Goal: Transaction & Acquisition: Purchase product/service

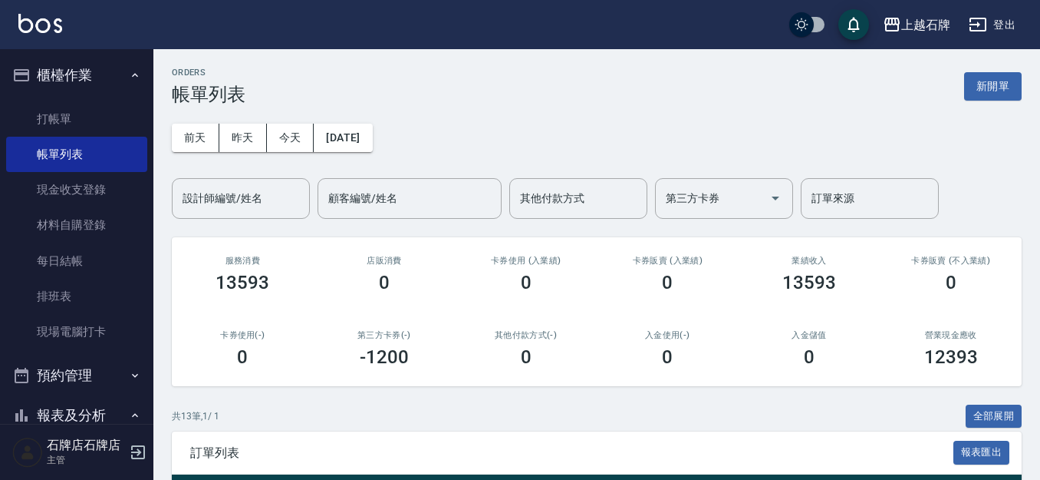
scroll to position [230, 0]
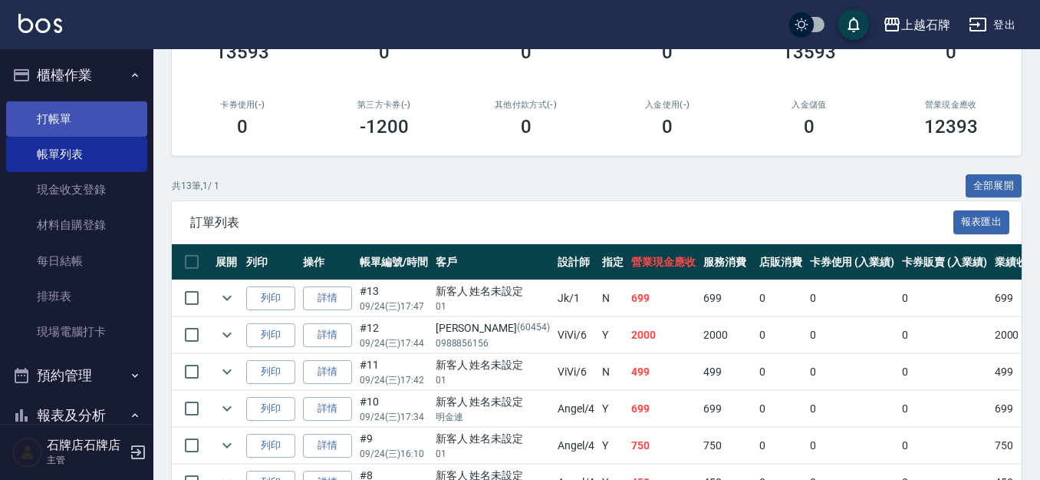
click at [74, 122] on link "打帳單" at bounding box center [76, 118] width 141 height 35
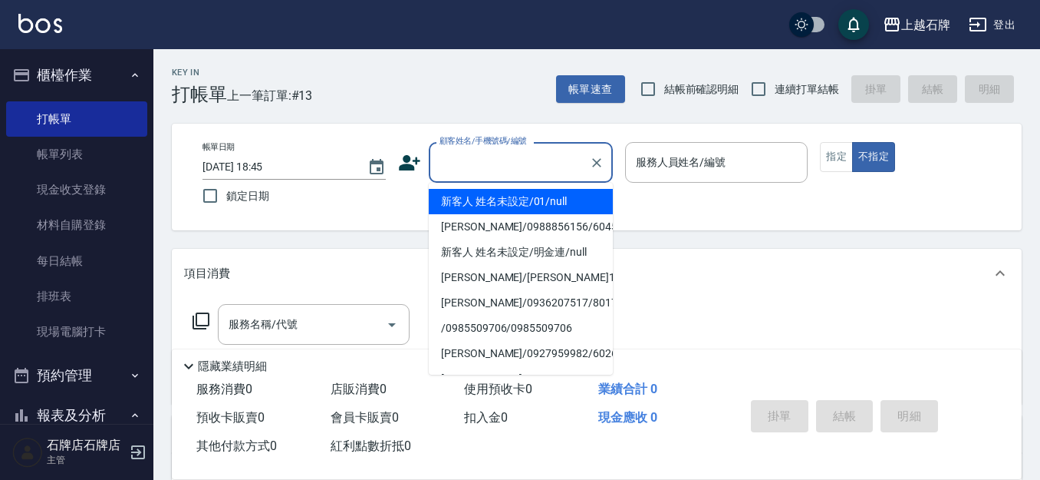
click at [519, 166] on input "顧客姓名/手機號碼/編號" at bounding box center [509, 162] width 147 height 27
drag, startPoint x: 506, startPoint y: 201, endPoint x: 770, endPoint y: 133, distance: 272.6
click at [508, 201] on li "新客人 姓名未設定/01/null" at bounding box center [521, 201] width 184 height 25
type input "新客人 姓名未設定/01/null"
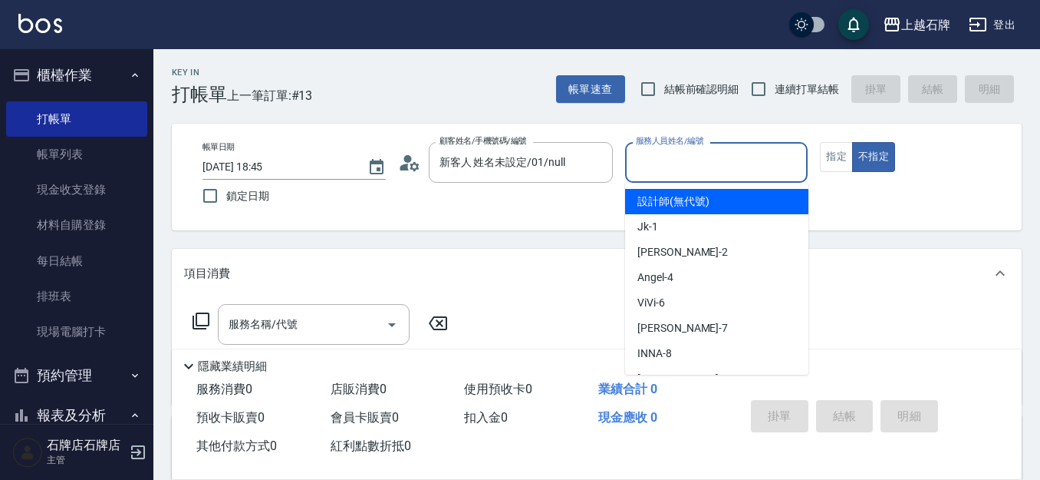
click at [690, 158] on input "服務人員姓名/編號" at bounding box center [717, 162] width 170 height 27
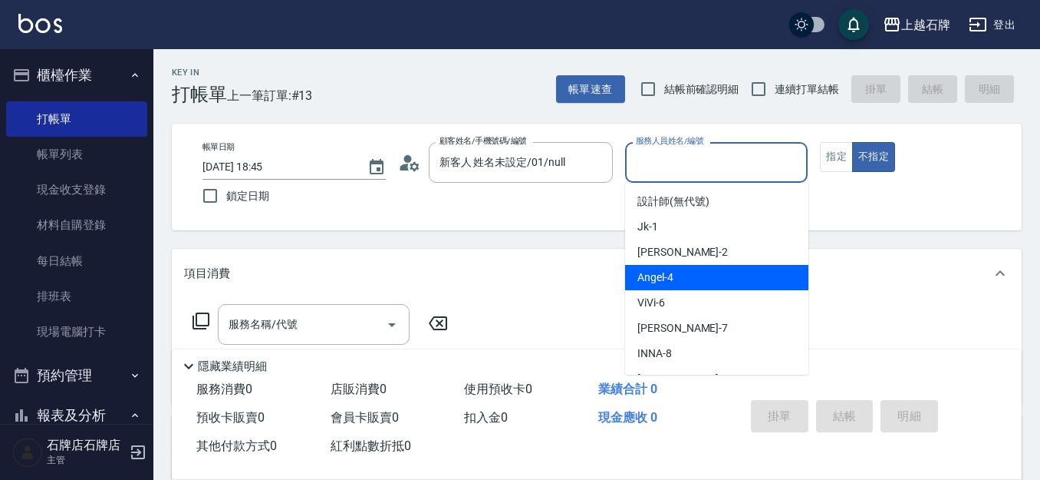
click at [728, 270] on div "[PERSON_NAME] -4" at bounding box center [716, 277] width 183 height 25
type input "[PERSON_NAME]-4"
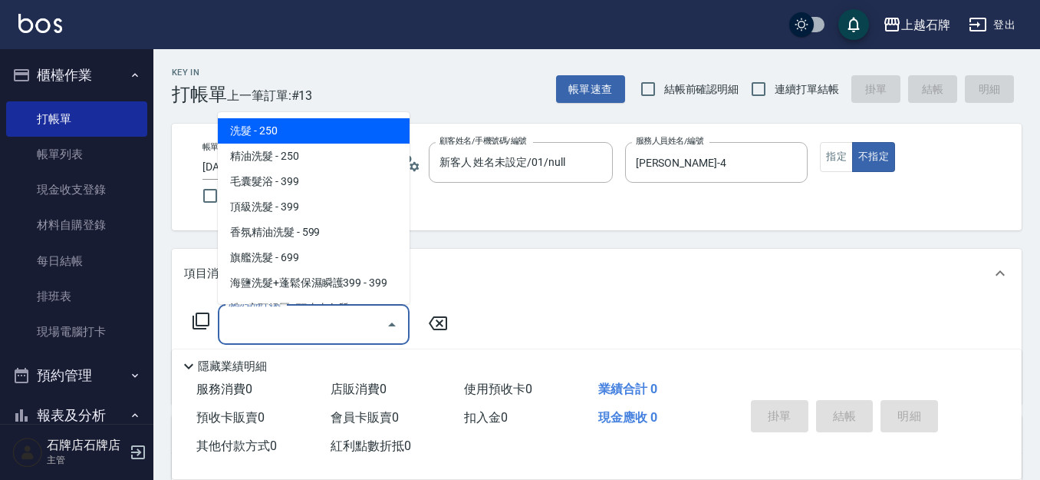
click at [348, 330] on input "服務名稱/代號" at bounding box center [302, 324] width 155 height 27
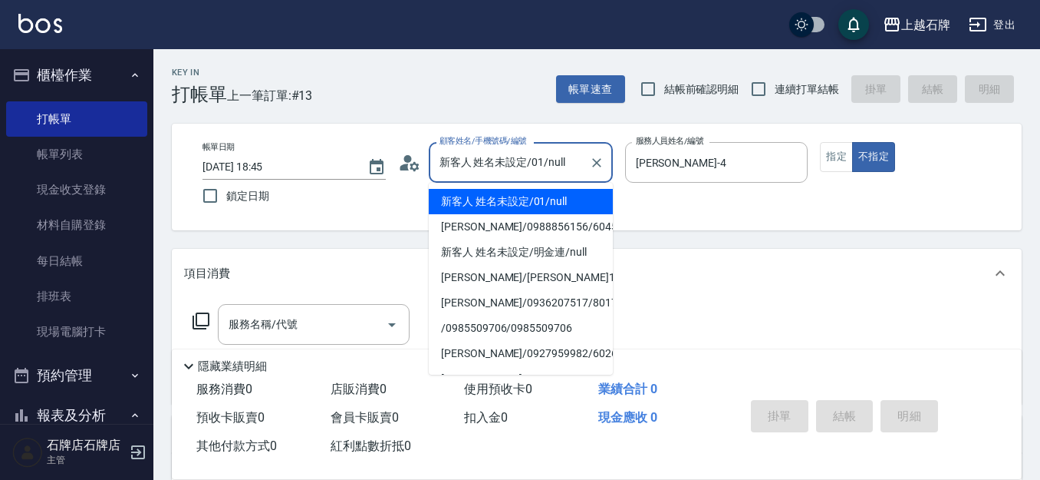
click at [528, 160] on input "新客人 姓名未設定/01/null" at bounding box center [509, 162] width 147 height 27
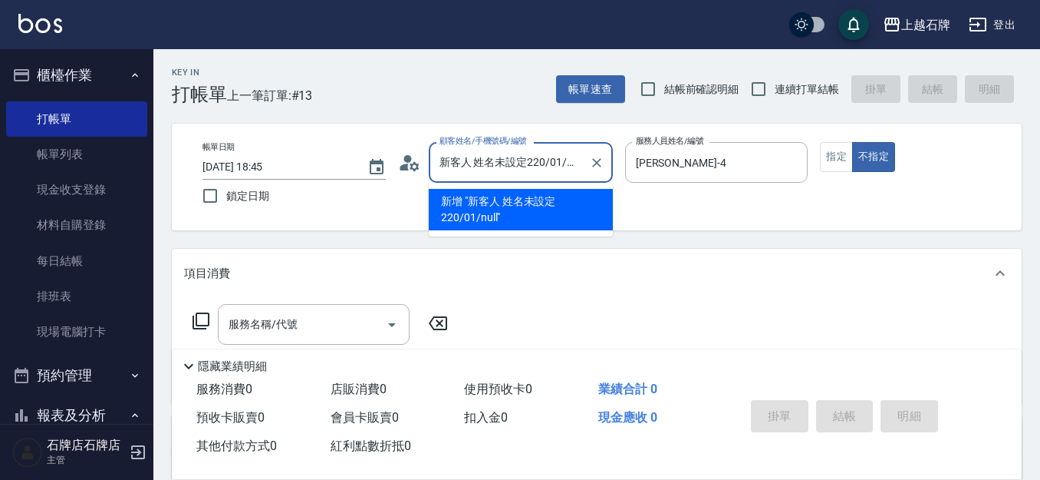
type input "新客人 姓名未設定2205/01/null"
click at [602, 159] on icon "Clear" at bounding box center [596, 162] width 15 height 15
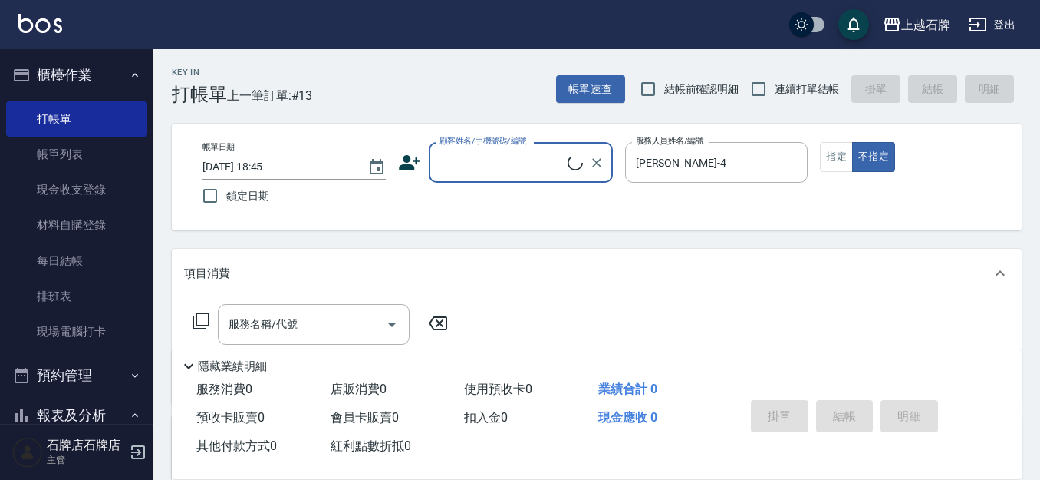
click at [499, 166] on input "顧客姓名/手機號碼/編號" at bounding box center [502, 162] width 132 height 27
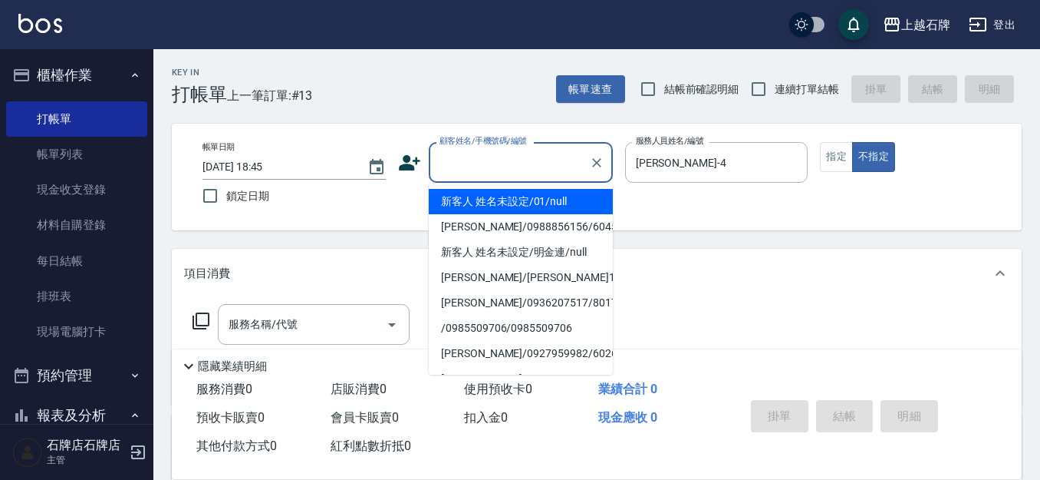
drag, startPoint x: 494, startPoint y: 166, endPoint x: 528, endPoint y: 172, distance: 34.3
click at [528, 172] on input "顧客姓名/手機號碼/編號" at bounding box center [509, 162] width 147 height 27
click at [545, 196] on li "[PERSON_NAME]/0938083768/2205" at bounding box center [521, 201] width 184 height 25
type input "[PERSON_NAME]/0938083768/2205"
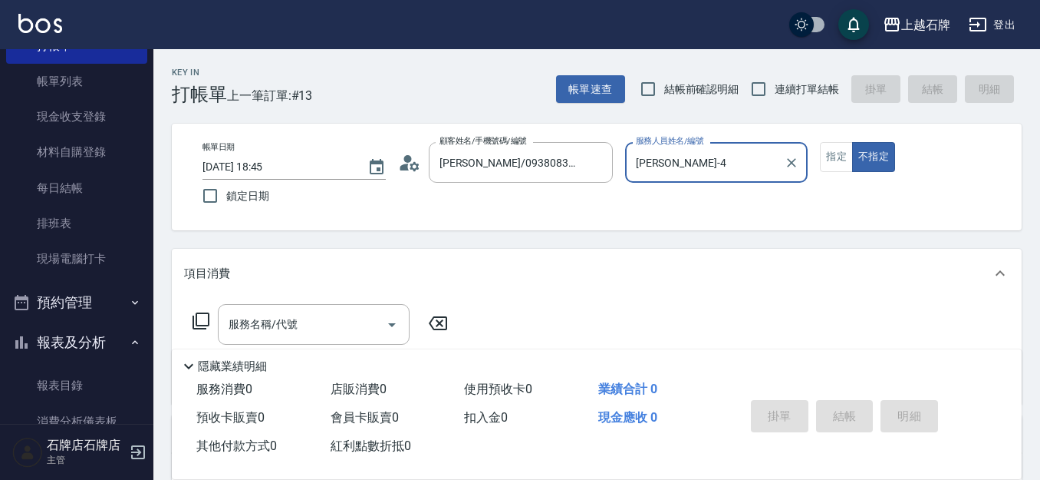
scroll to position [77, 0]
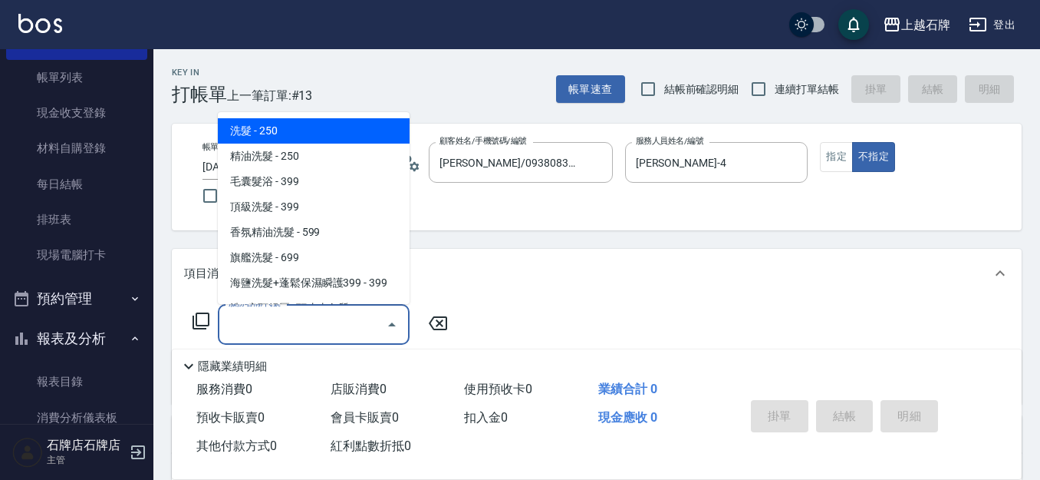
click at [344, 327] on input "服務名稱/代號" at bounding box center [302, 324] width 155 height 27
click at [327, 133] on span "洗髮 - 250" at bounding box center [314, 130] width 192 height 25
type input "洗髮(101)"
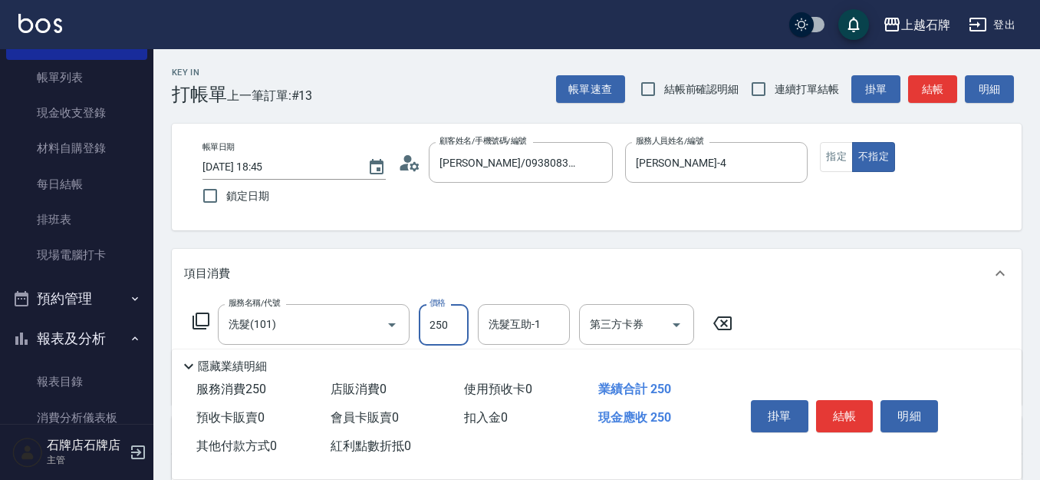
click at [449, 328] on input "250" at bounding box center [444, 324] width 50 height 41
type input "300"
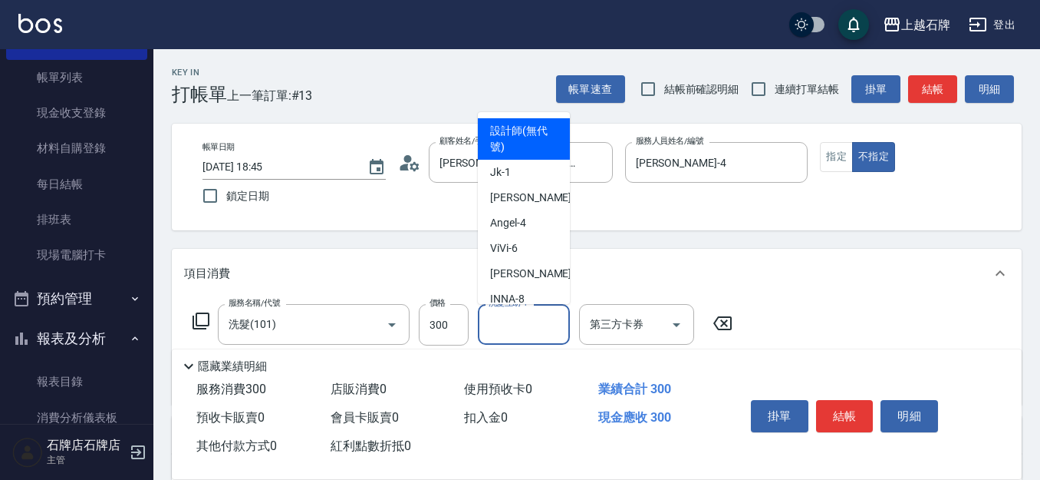
click at [532, 327] on input "洗髮互助-1" at bounding box center [524, 324] width 78 height 27
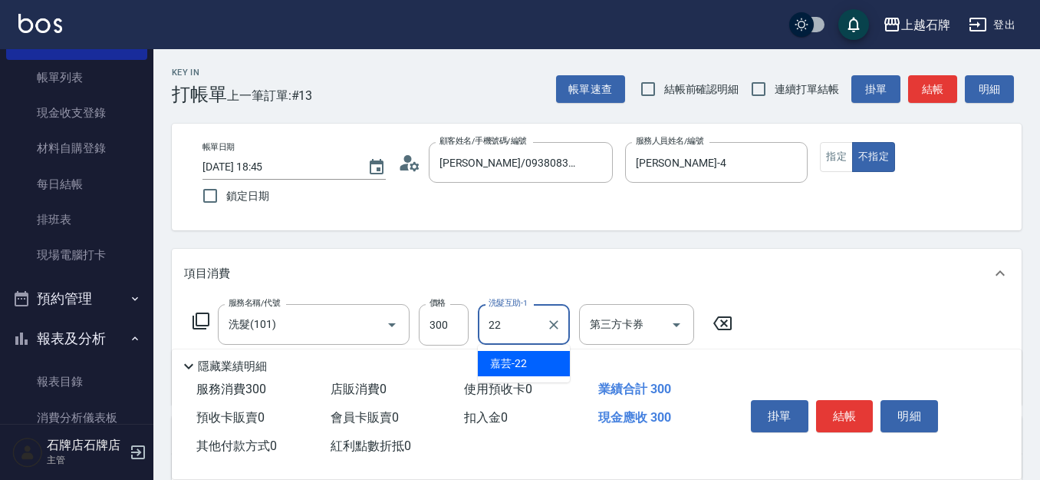
click at [554, 363] on div "嘉芸 -22" at bounding box center [524, 363] width 92 height 25
type input "嘉芸-22"
click at [841, 151] on button "指定" at bounding box center [836, 157] width 33 height 30
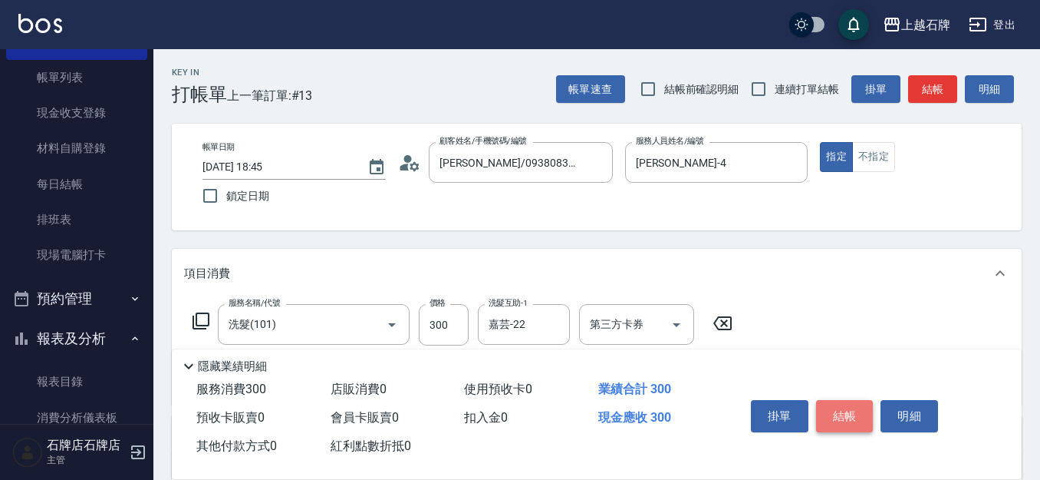
click at [851, 412] on button "結帳" at bounding box center [845, 416] width 58 height 32
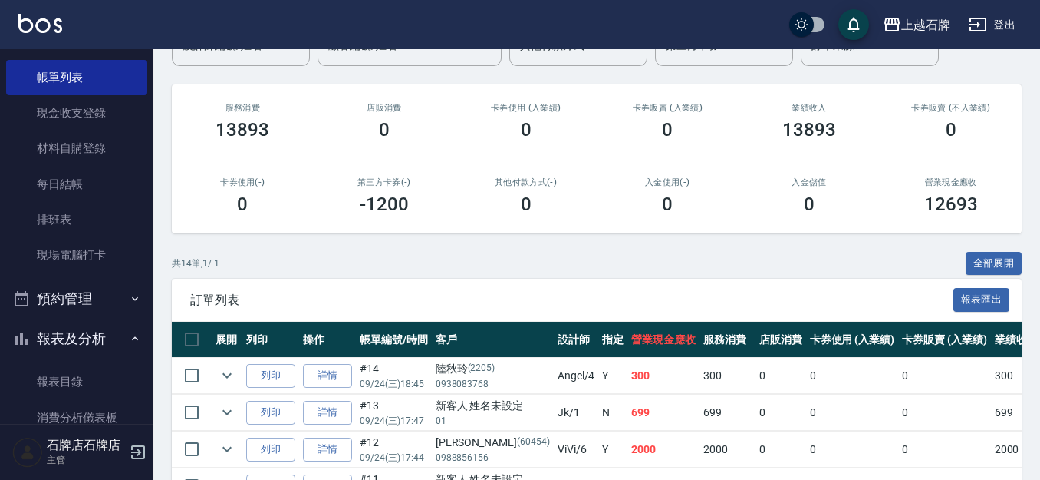
scroll to position [153, 0]
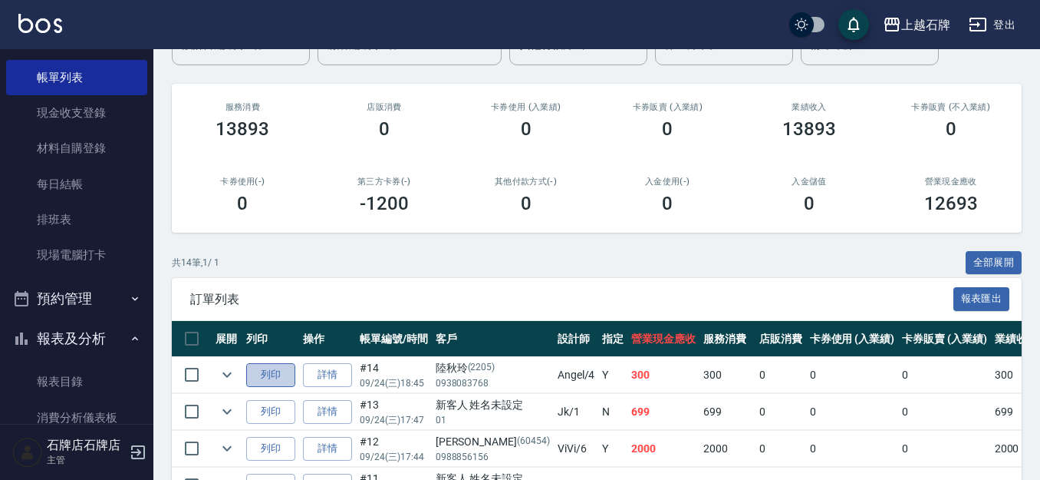
click at [275, 370] on button "列印" at bounding box center [270, 375] width 49 height 24
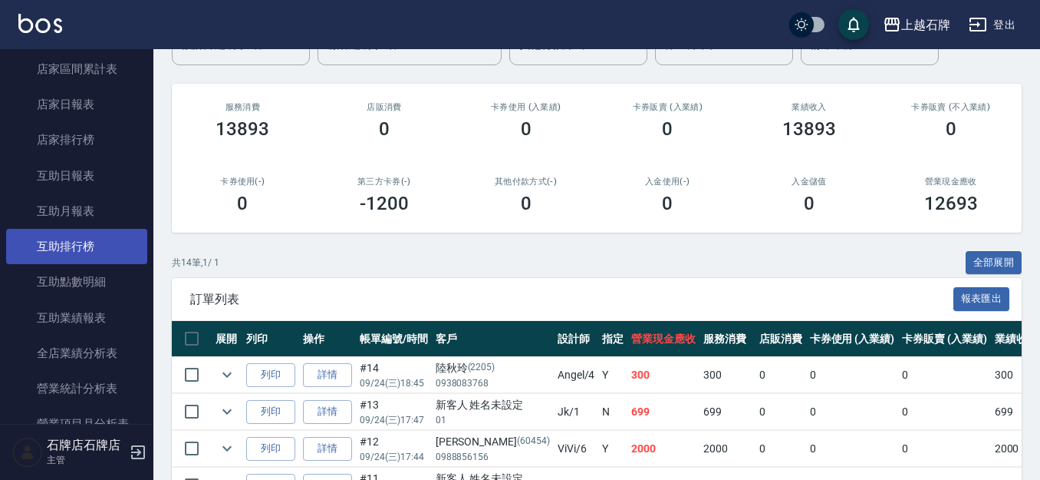
scroll to position [690, 0]
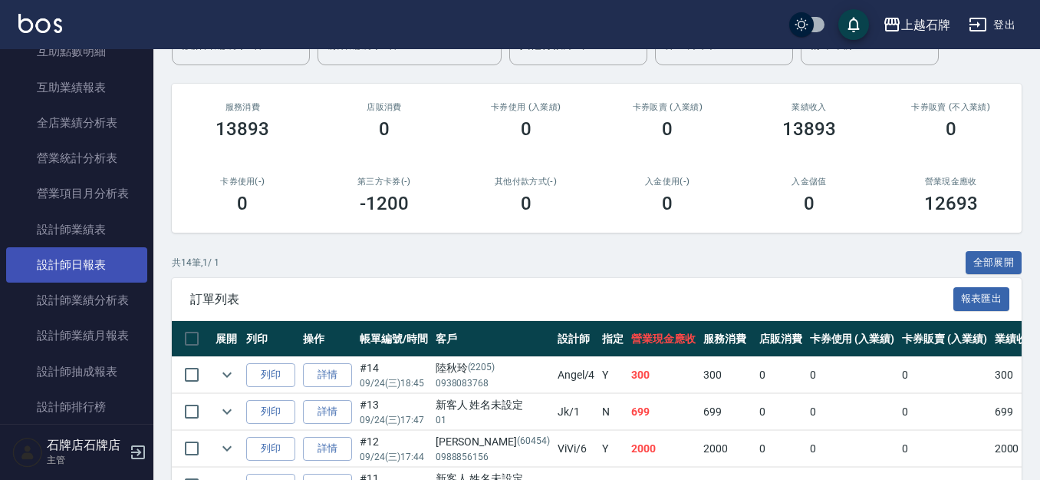
click at [104, 266] on link "設計師日報表" at bounding box center [76, 264] width 141 height 35
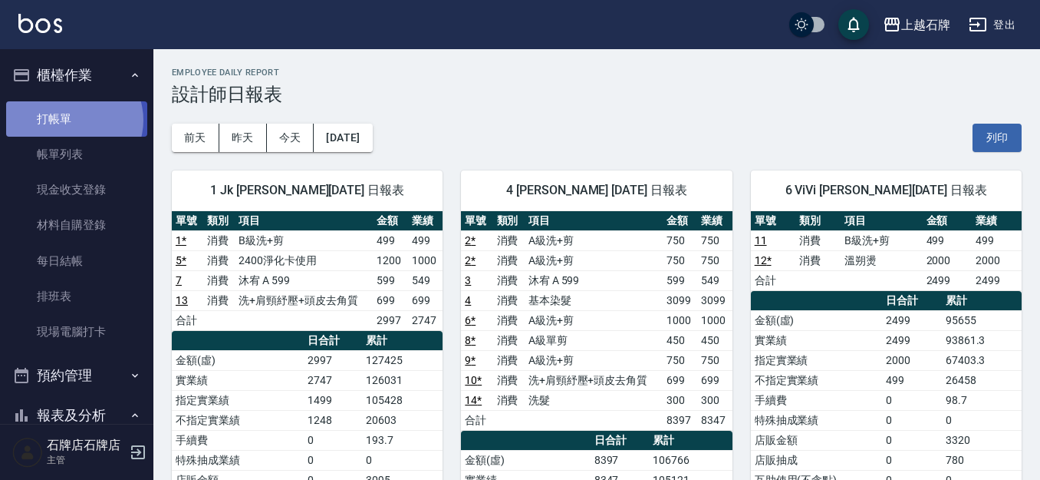
click at [74, 120] on link "打帳單" at bounding box center [76, 118] width 141 height 35
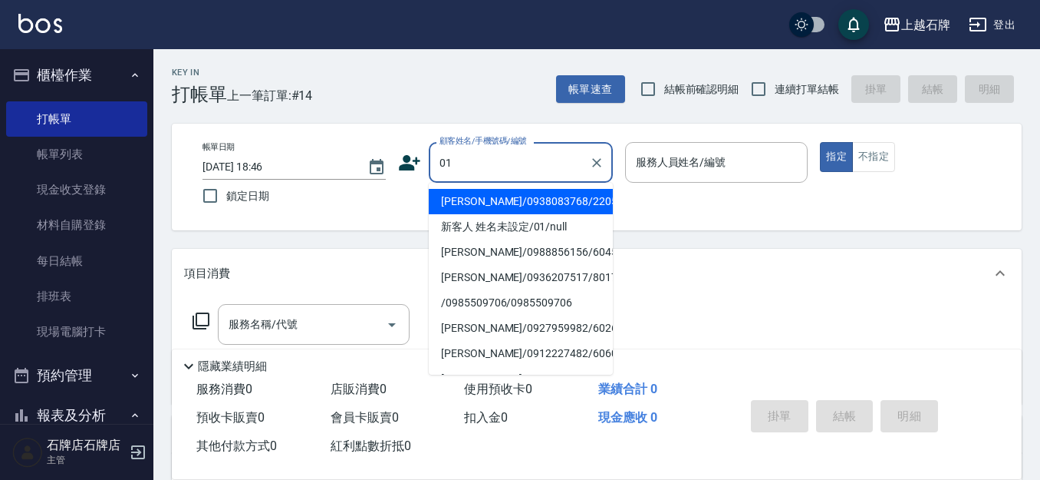
type input "01"
type input "6"
type input "新客人 姓名未設定/01/null"
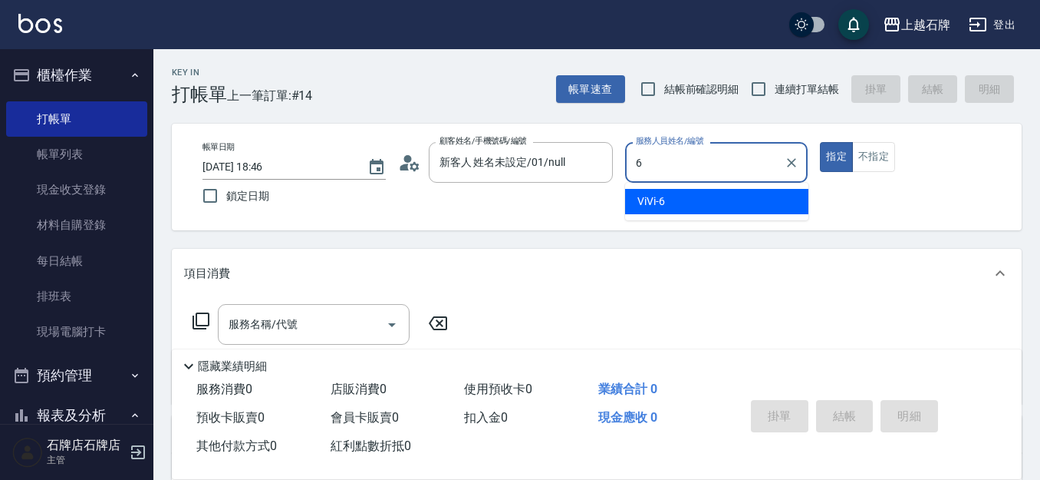
type input "ViVi-6"
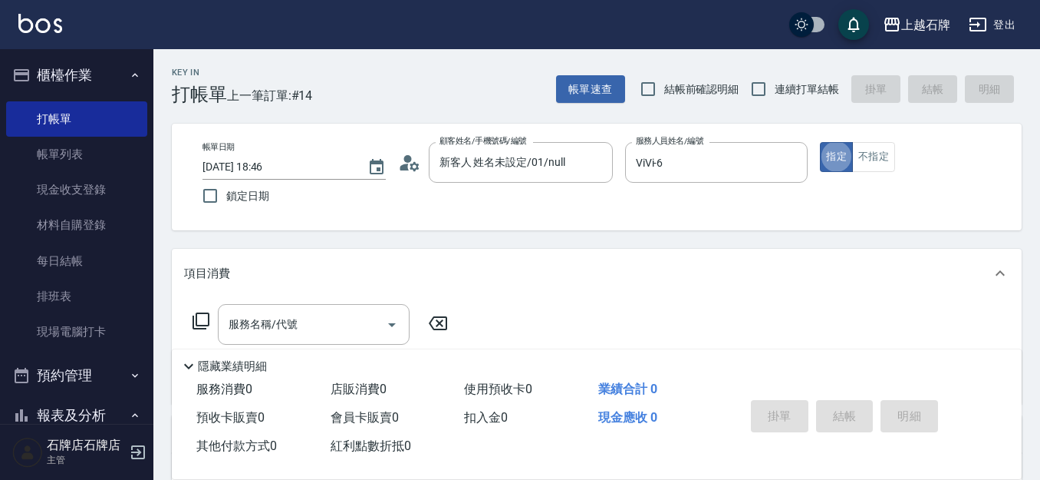
type button "true"
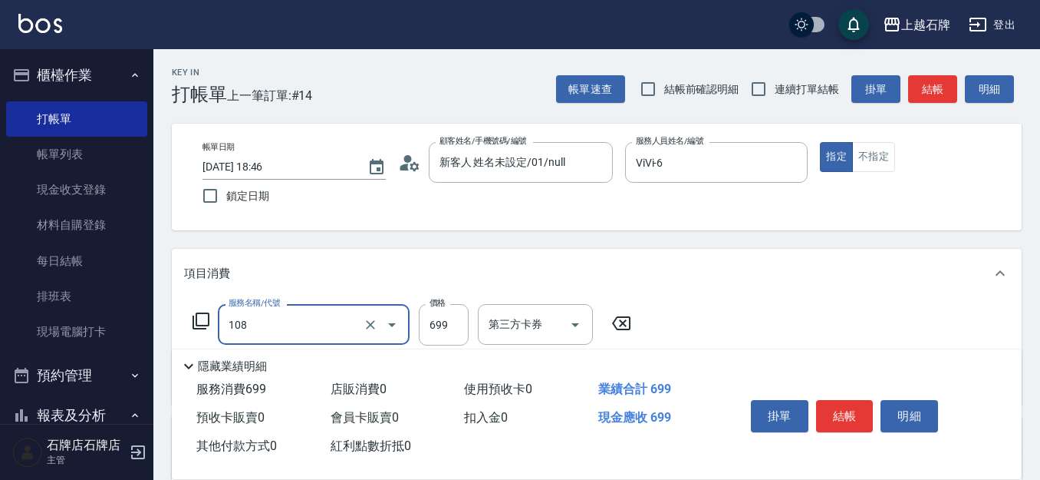
type input "洗+肩頸紓壓+頭皮去角質(108)"
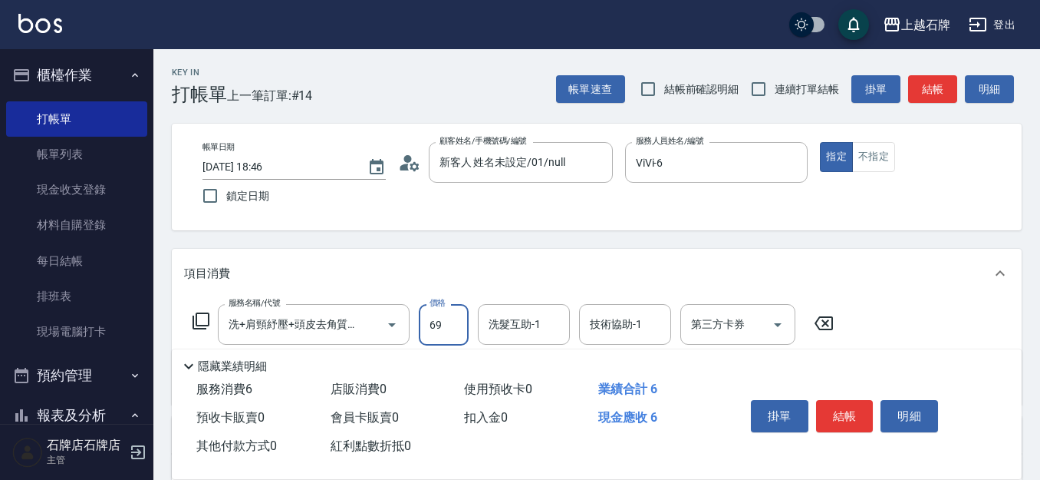
type input "699"
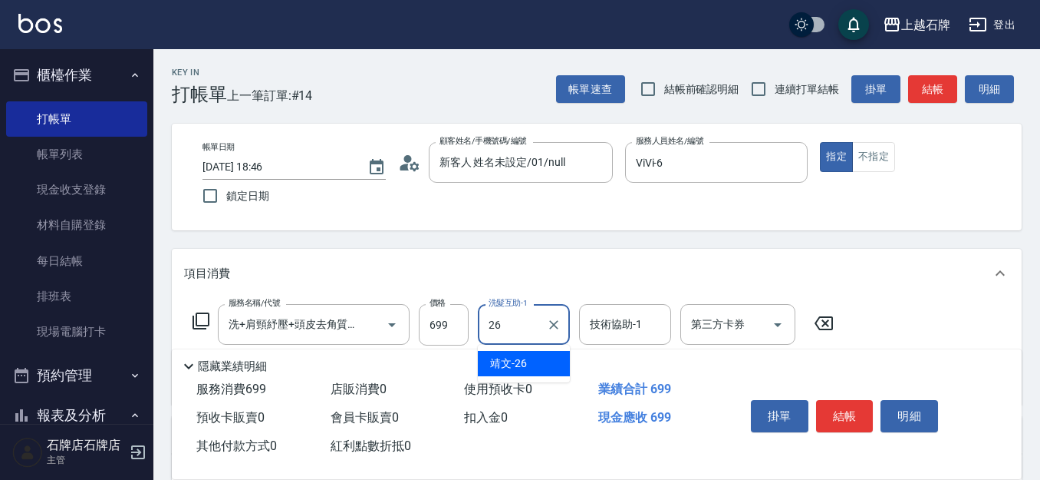
type input "靖文-26"
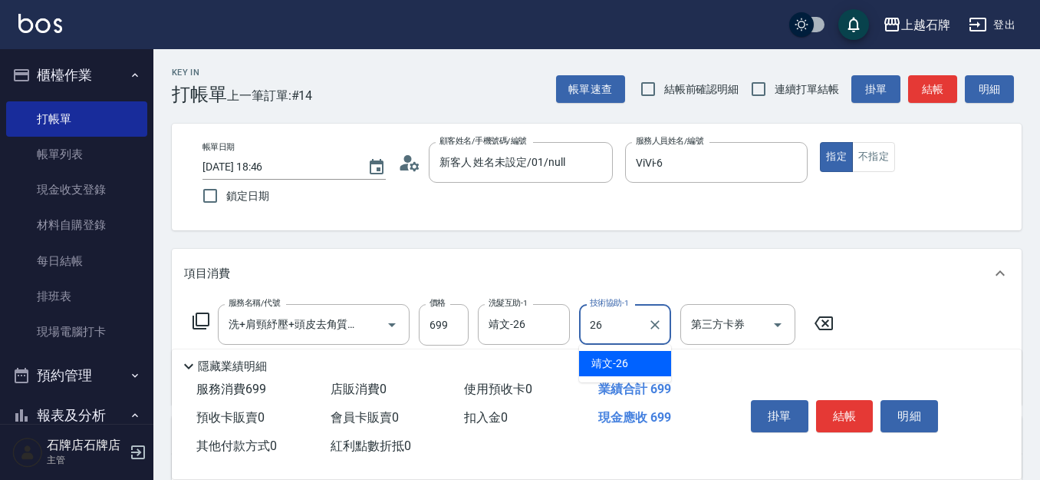
type input "靖文-26"
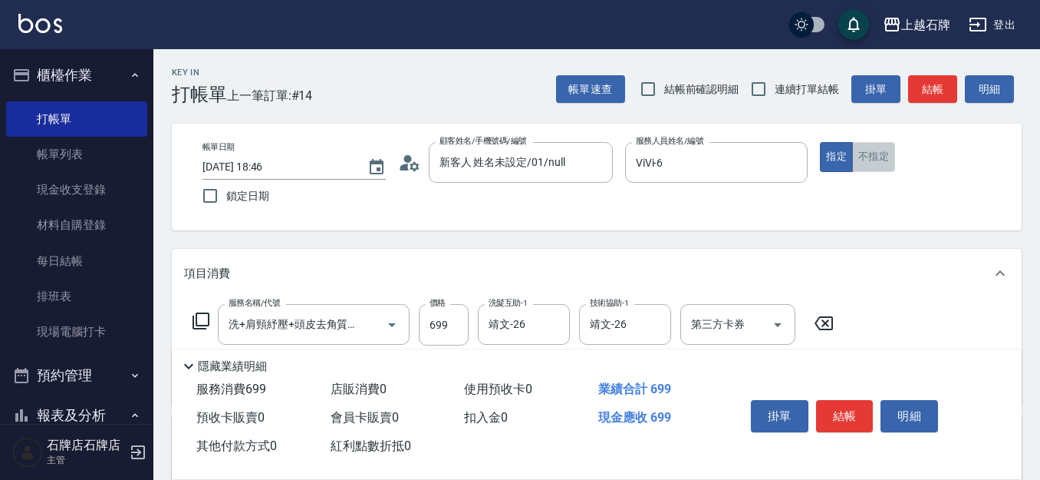
drag, startPoint x: 878, startPoint y: 153, endPoint x: 950, endPoint y: 69, distance: 110.4
click at [878, 151] on button "不指定" at bounding box center [873, 157] width 43 height 30
click at [950, 69] on div "Key In 打帳單 上一筆訂單:#14 帳單速查 結帳前確認明細 連續打單結帳 掛單 結帳 明細" at bounding box center [587, 77] width 868 height 56
click at [948, 75] on button "結帳" at bounding box center [932, 89] width 49 height 28
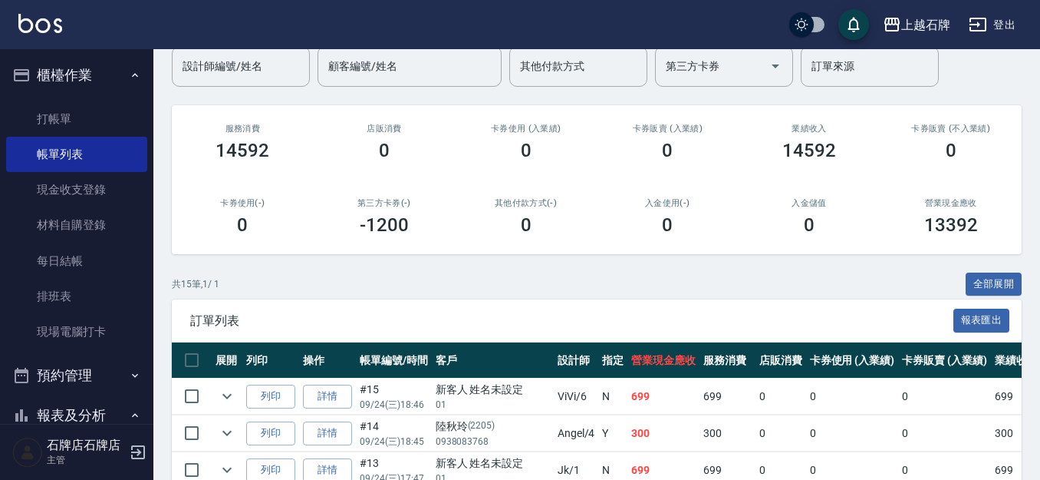
scroll to position [153, 0]
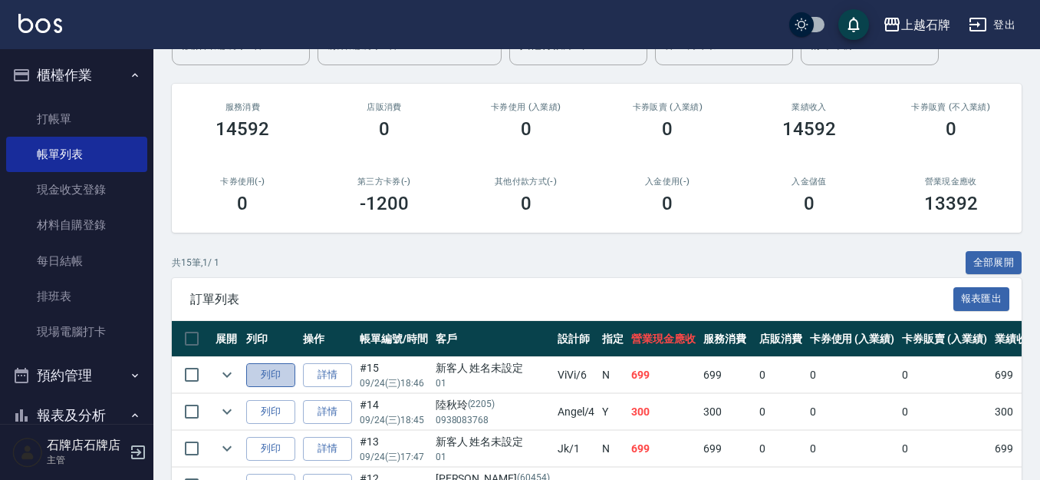
click at [269, 375] on button "列印" at bounding box center [270, 375] width 49 height 24
click at [36, 124] on link "打帳單" at bounding box center [76, 118] width 141 height 35
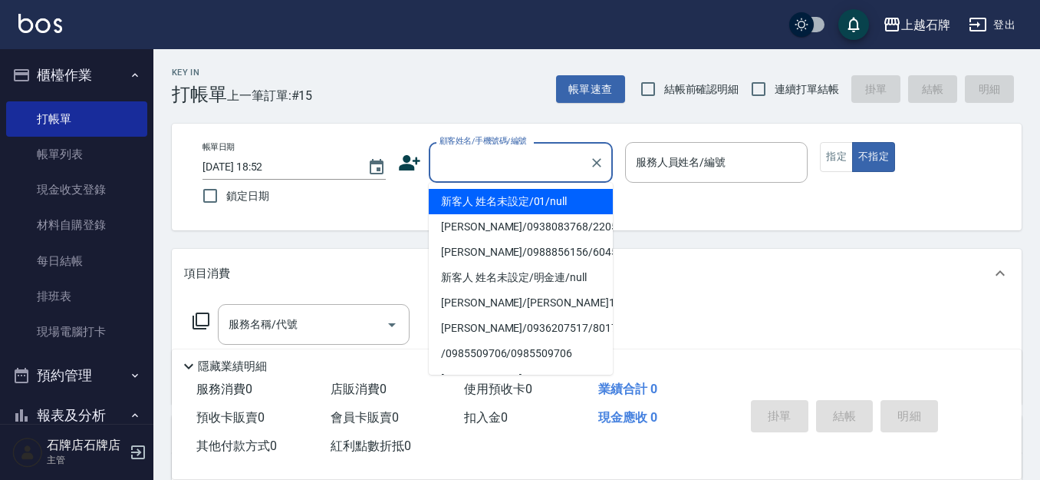
click at [531, 150] on input "顧客姓名/手機號碼/編號" at bounding box center [509, 162] width 147 height 27
drag, startPoint x: 568, startPoint y: 189, endPoint x: 637, endPoint y: 193, distance: 68.4
click at [569, 191] on li "新客人 姓名未設定/01/null" at bounding box center [521, 201] width 184 height 25
type input "新客人 姓名未設定/01/null"
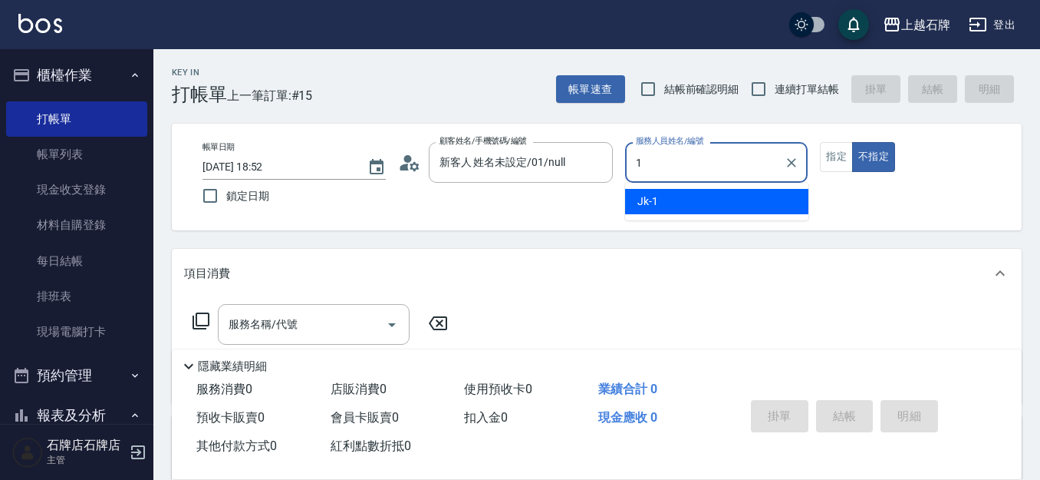
click at [648, 192] on div "Jk -1" at bounding box center [716, 201] width 183 height 25
type input "Jk-1"
click at [839, 166] on button "指定" at bounding box center [836, 157] width 33 height 30
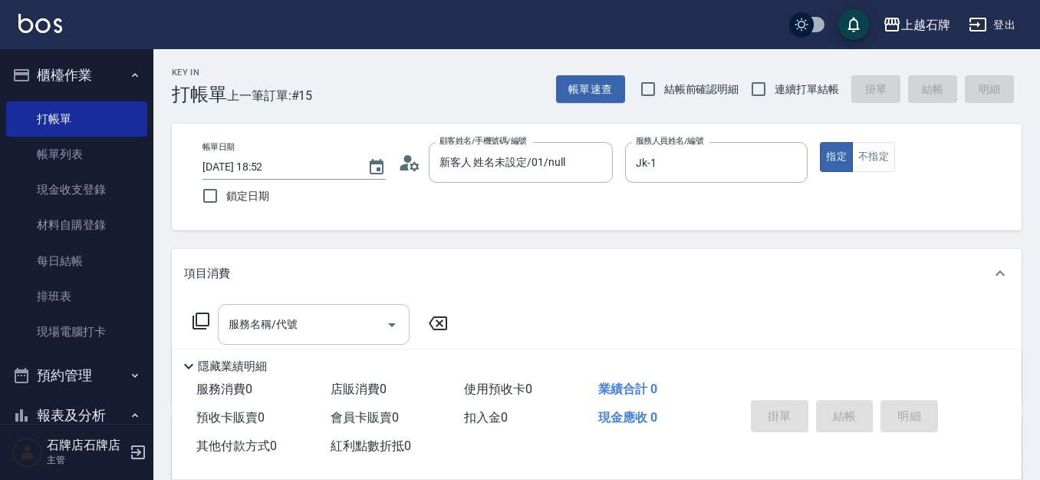
drag, startPoint x: 291, startPoint y: 341, endPoint x: 302, endPoint y: 337, distance: 12.4
click at [291, 340] on div "服務名稱/代號" at bounding box center [314, 324] width 192 height 41
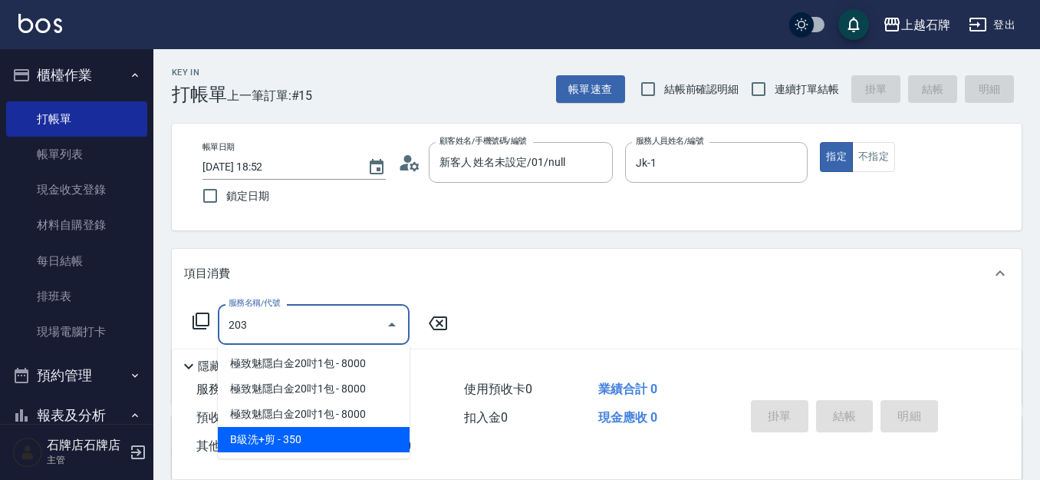
drag, startPoint x: 334, startPoint y: 446, endPoint x: 339, endPoint y: 440, distance: 8.2
click at [339, 440] on span "B級洗+剪 - 350" at bounding box center [314, 439] width 192 height 25
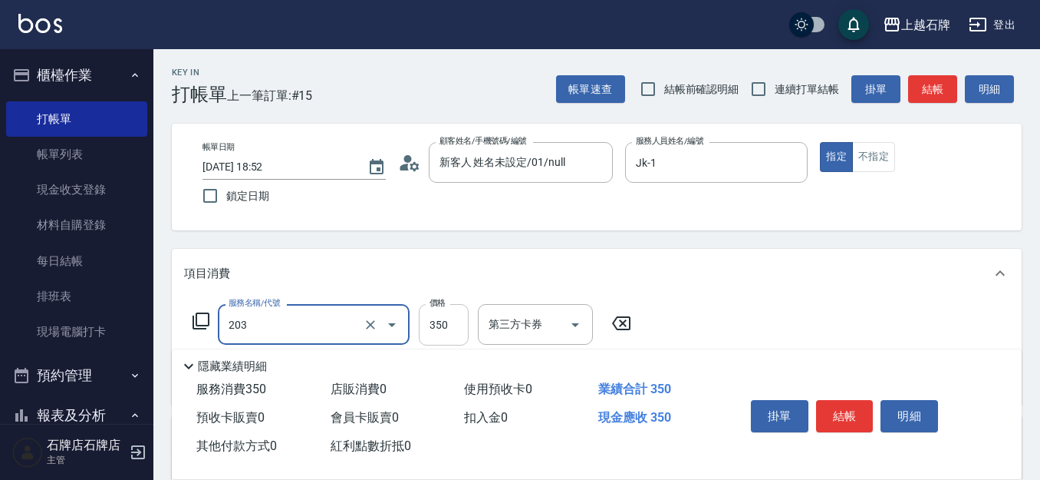
type input "B級洗+剪(203)"
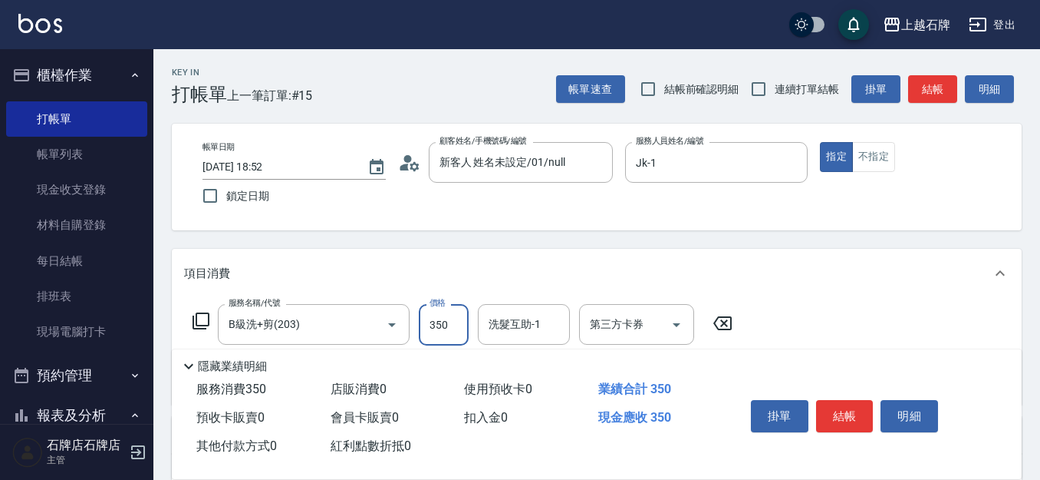
click at [454, 320] on input "350" at bounding box center [444, 324] width 50 height 41
type input "499"
click at [852, 434] on div "掛單 結帳 明細" at bounding box center [845, 418] width 200 height 48
click at [860, 422] on button "結帳" at bounding box center [845, 416] width 58 height 32
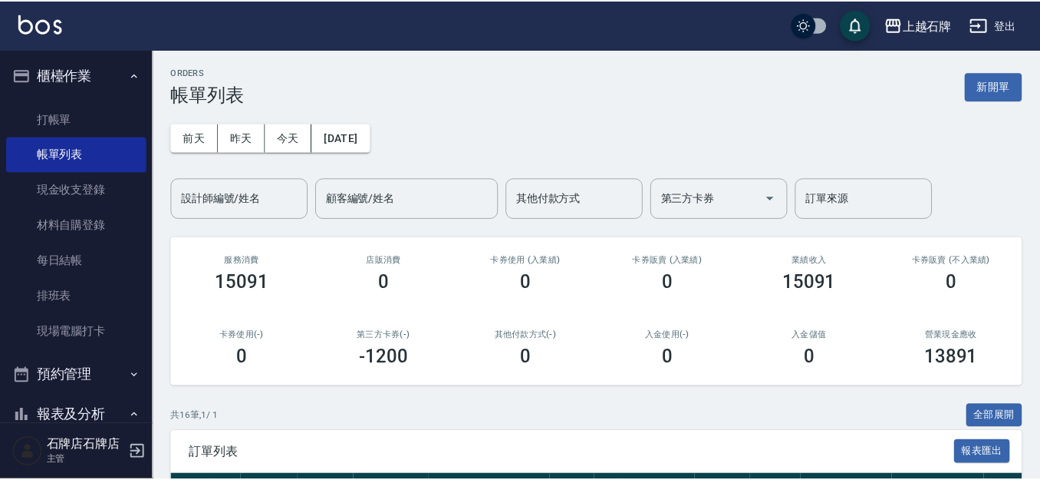
scroll to position [230, 0]
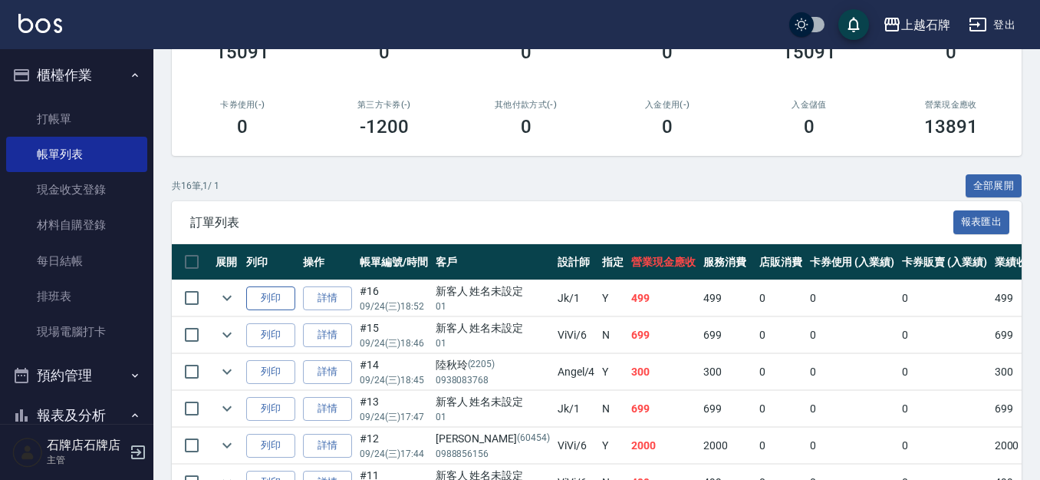
click at [279, 308] on button "列印" at bounding box center [270, 298] width 49 height 24
drag, startPoint x: 2, startPoint y: 124, endPoint x: 5, endPoint y: 137, distance: 13.2
click at [5, 137] on nav "櫃檯作業 打帳單 帳單列表 現金收支登錄 材料自購登錄 每日結帳 排班表 現場電腦打卡 預約管理 預約管理 單日預約紀錄 單週預約紀錄 報表及分析 報表目錄 …" at bounding box center [76, 236] width 153 height 374
click at [34, 114] on link "打帳單" at bounding box center [76, 118] width 141 height 35
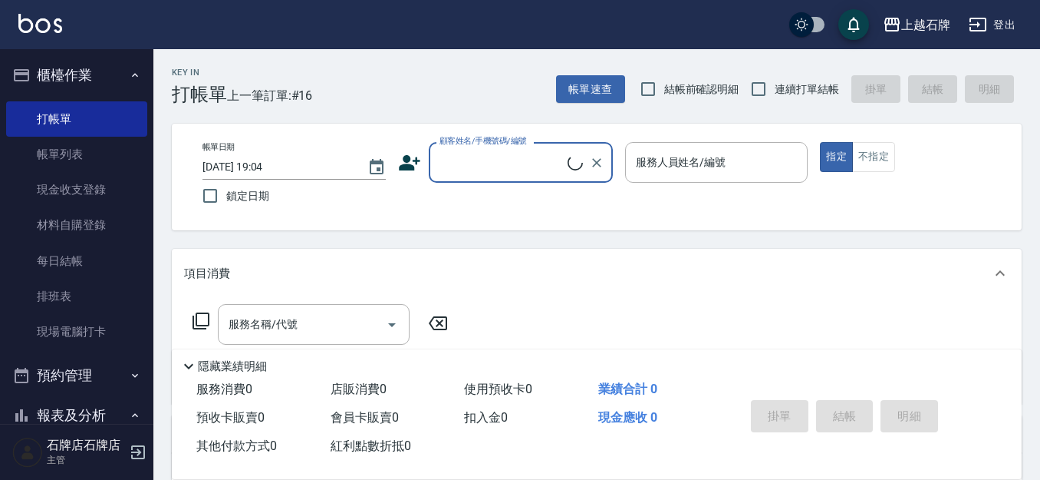
click at [560, 173] on input "顧客姓名/手機號碼/編號" at bounding box center [502, 162] width 132 height 27
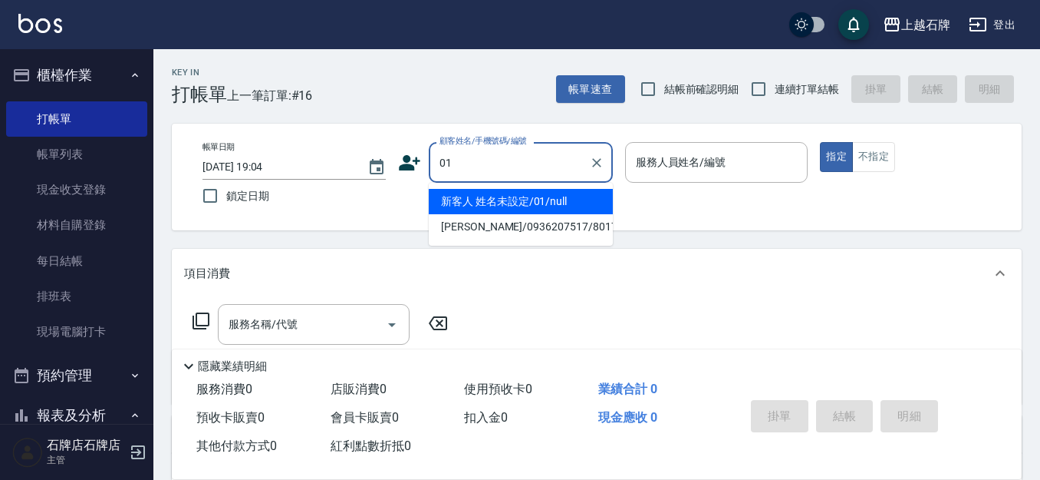
type input "01"
type input "6"
type input "新客人 姓名未設定/01/null"
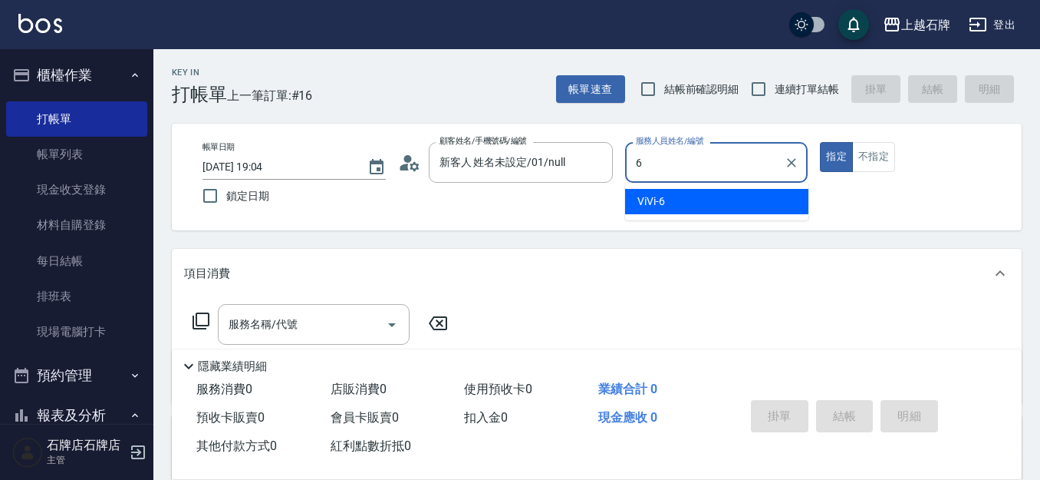
type input "ViVi-6"
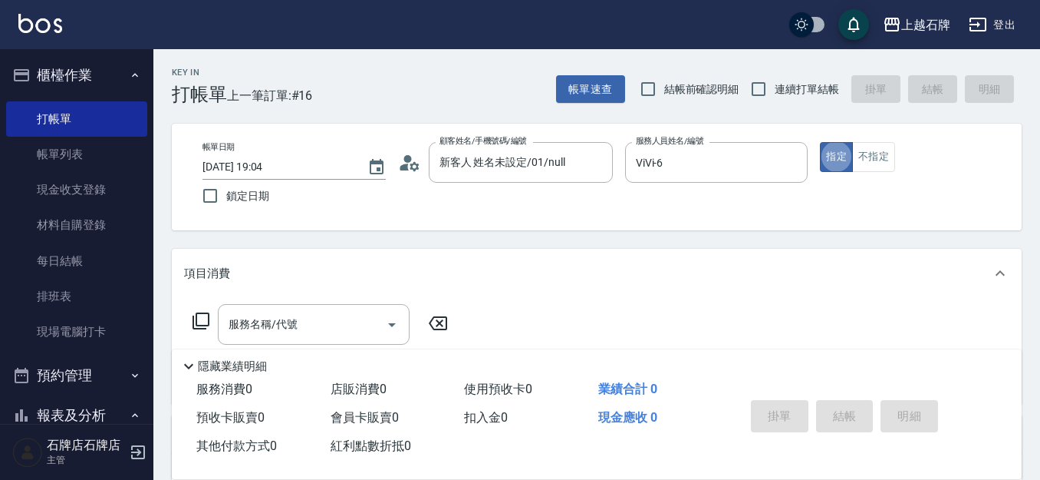
type button "true"
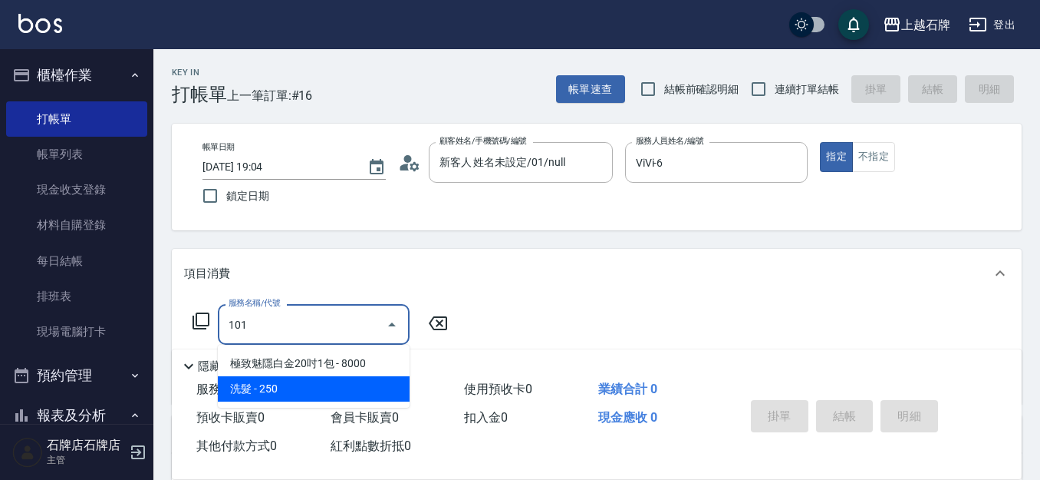
type input "洗髮(101)"
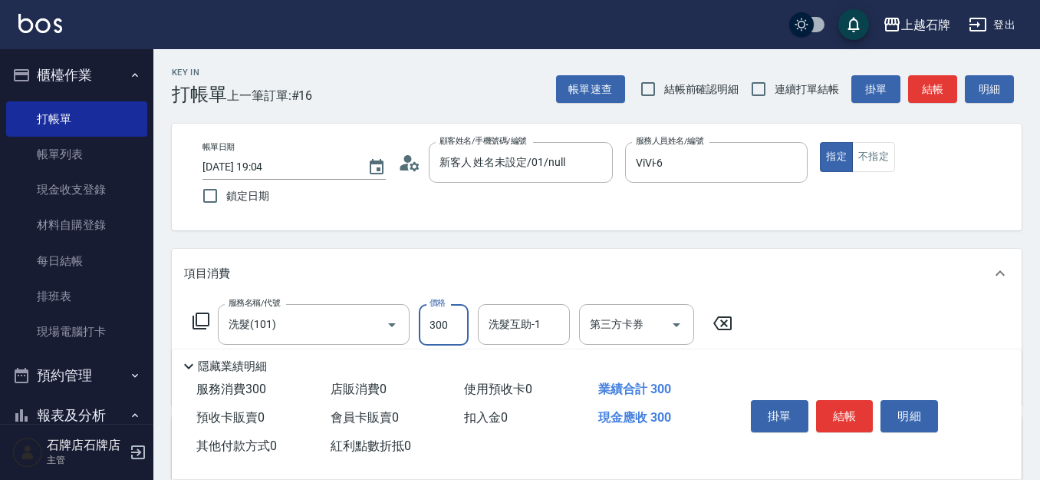
type input "300"
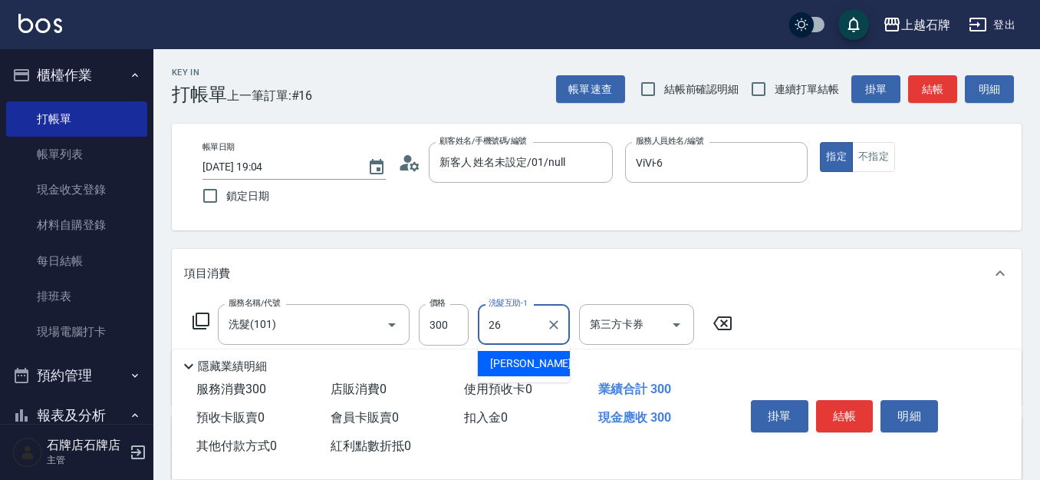
type input "靖文-26"
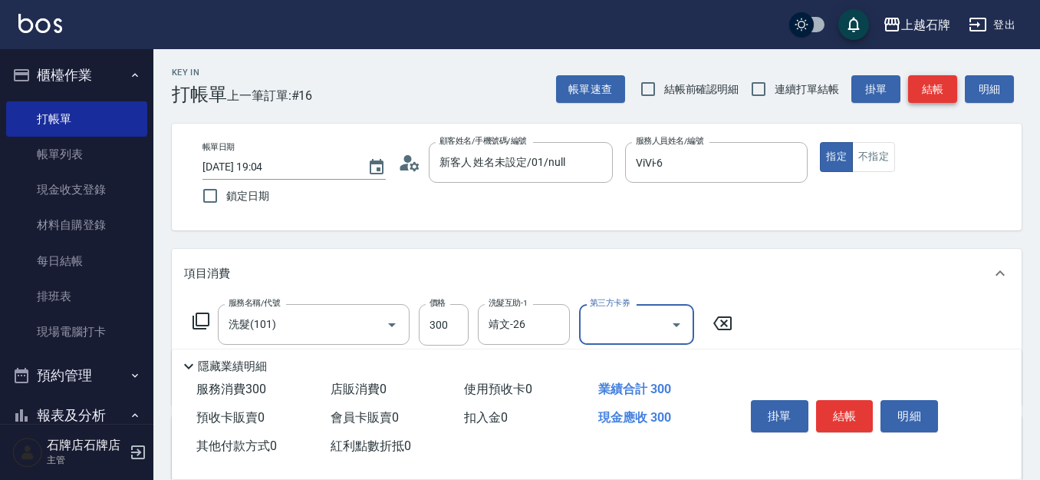
click at [935, 91] on button "結帳" at bounding box center [932, 89] width 49 height 28
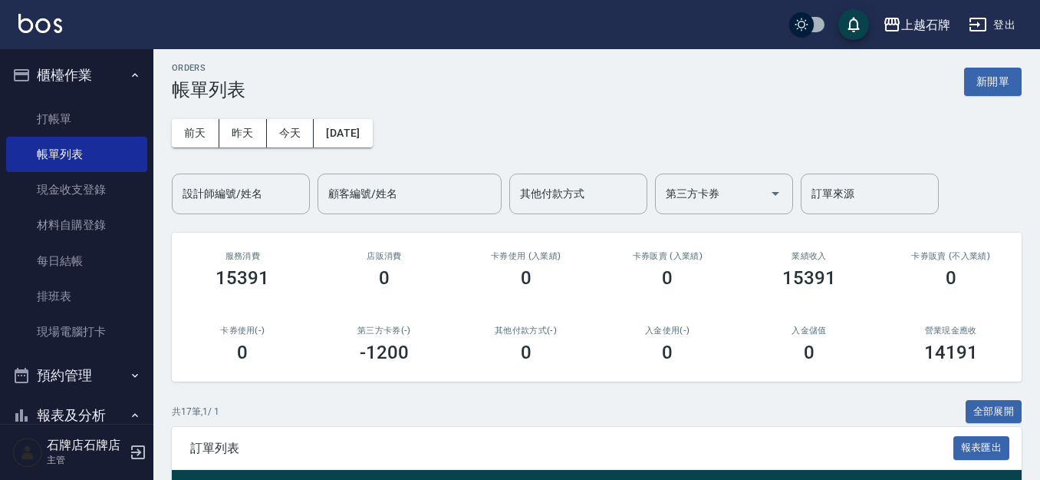
scroll to position [230, 0]
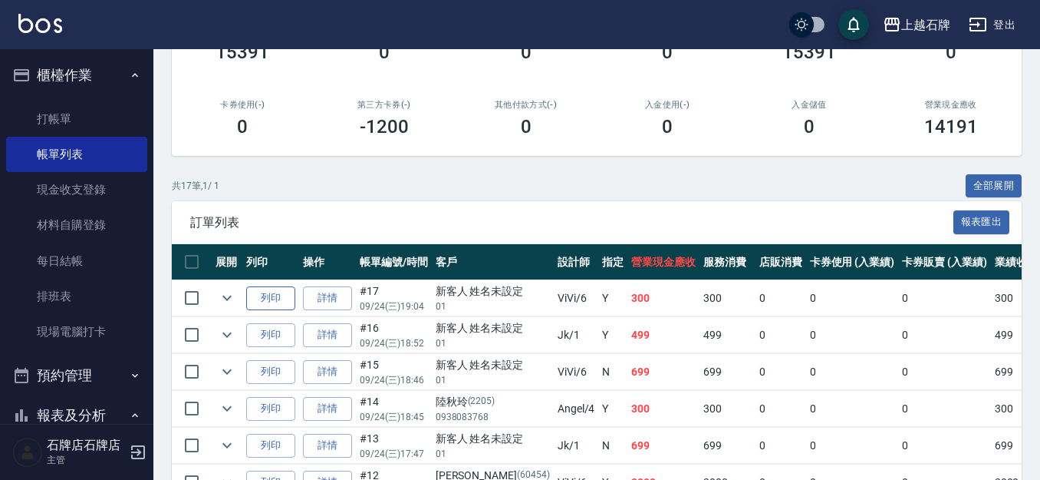
click at [269, 292] on button "列印" at bounding box center [270, 298] width 49 height 24
click at [79, 116] on link "打帳單" at bounding box center [76, 118] width 141 height 35
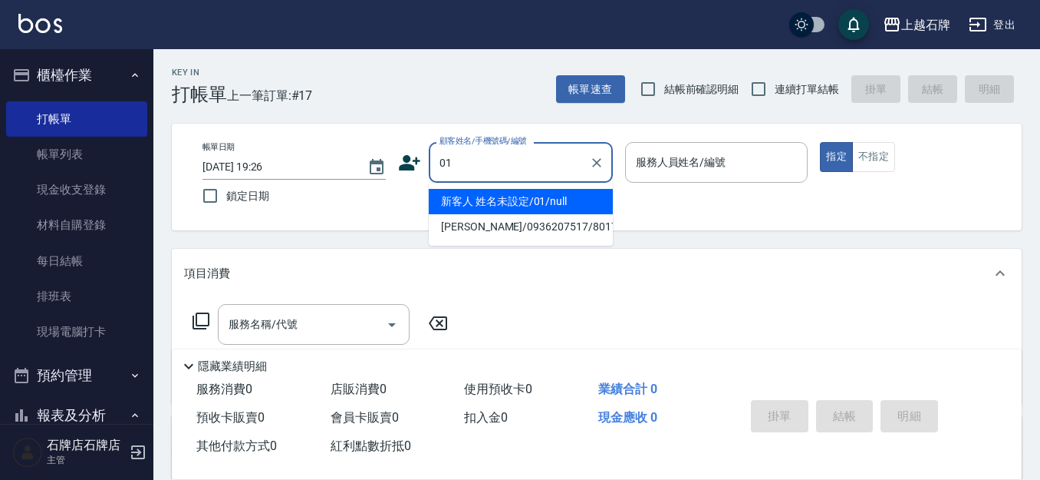
type input "新客人 姓名未設定/01/null"
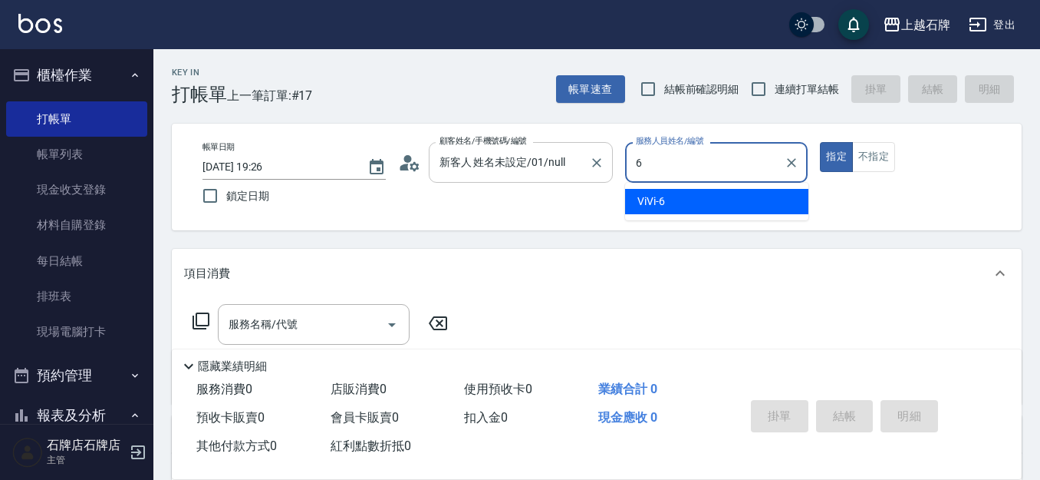
type input "ViVi-6"
type button "true"
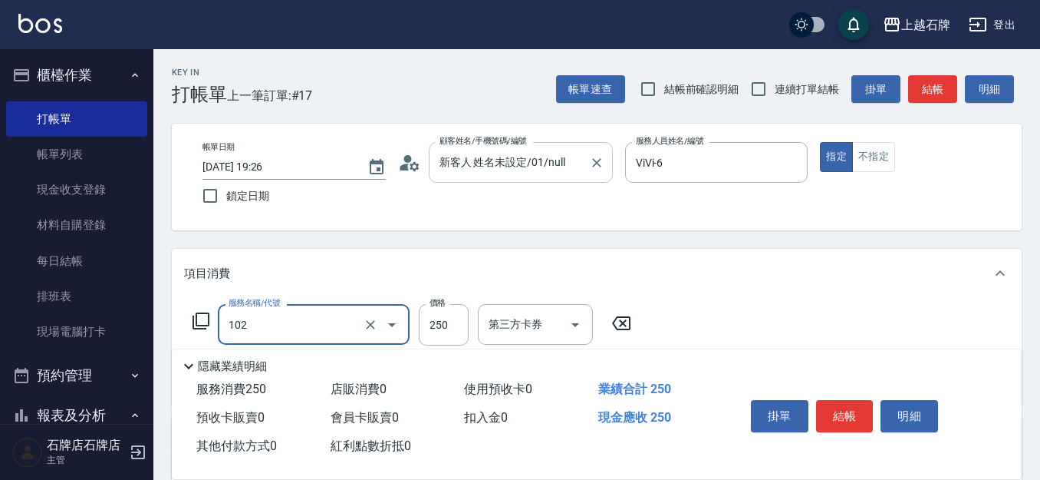
type input "精油洗髮(102)"
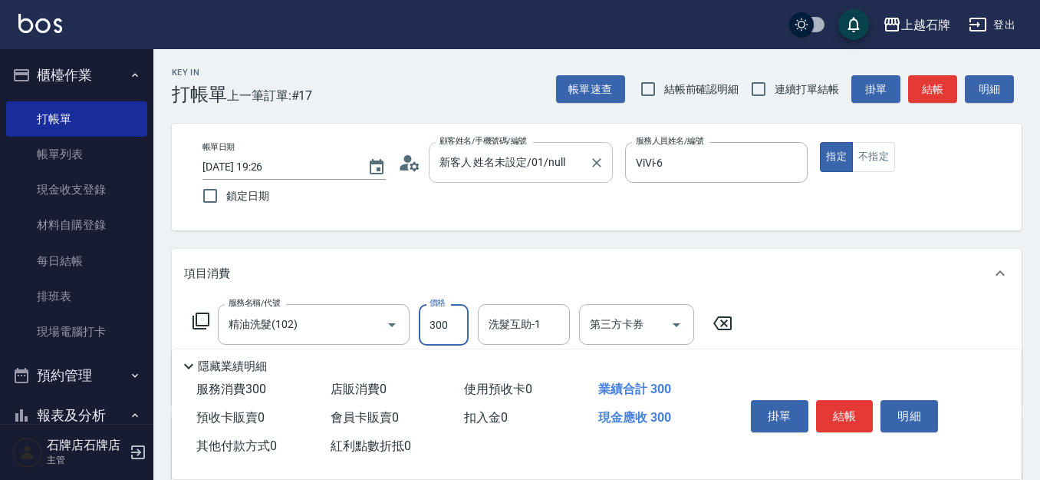
type input "300"
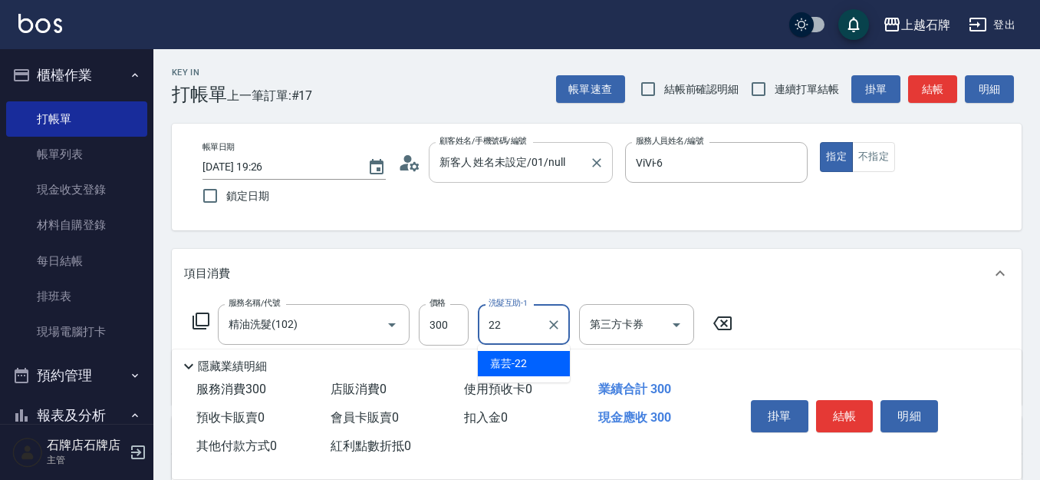
type input "嘉芸-22"
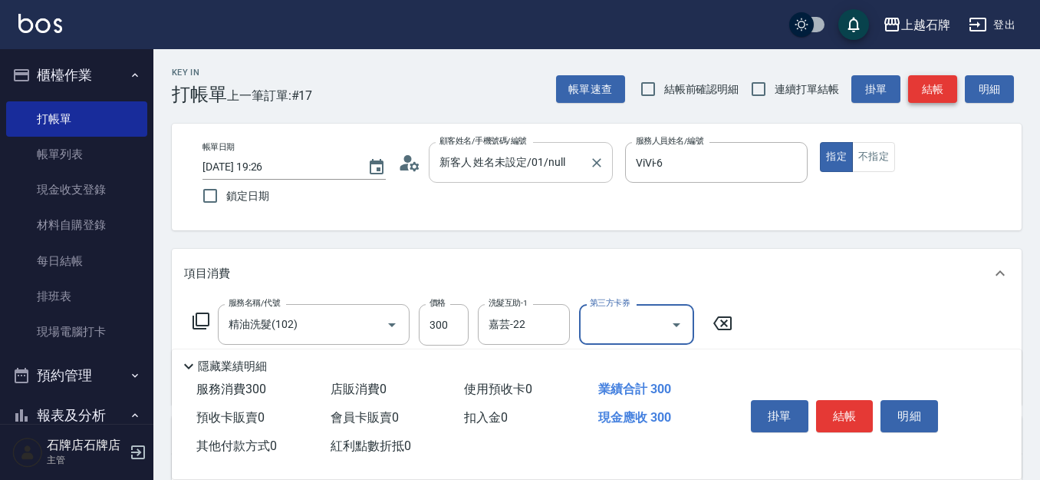
click at [925, 94] on button "結帳" at bounding box center [932, 89] width 49 height 28
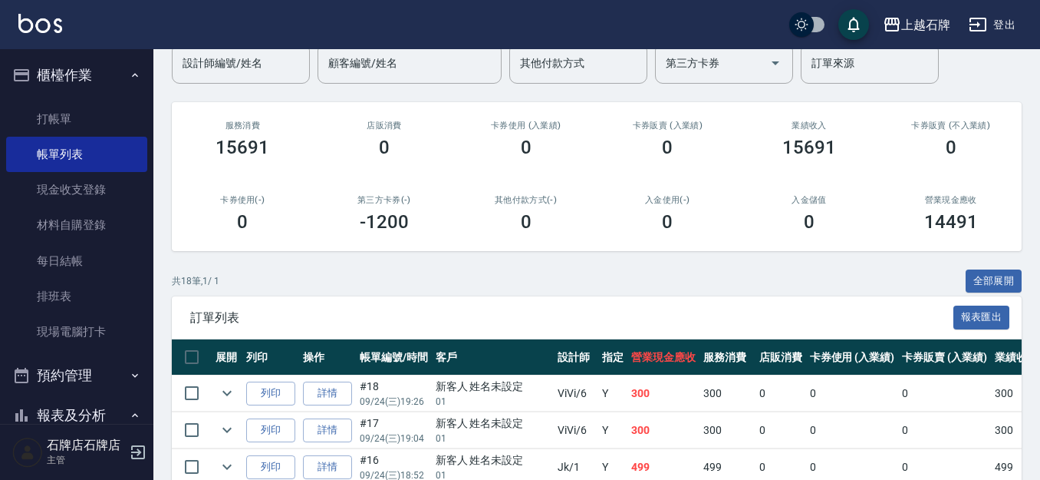
scroll to position [153, 0]
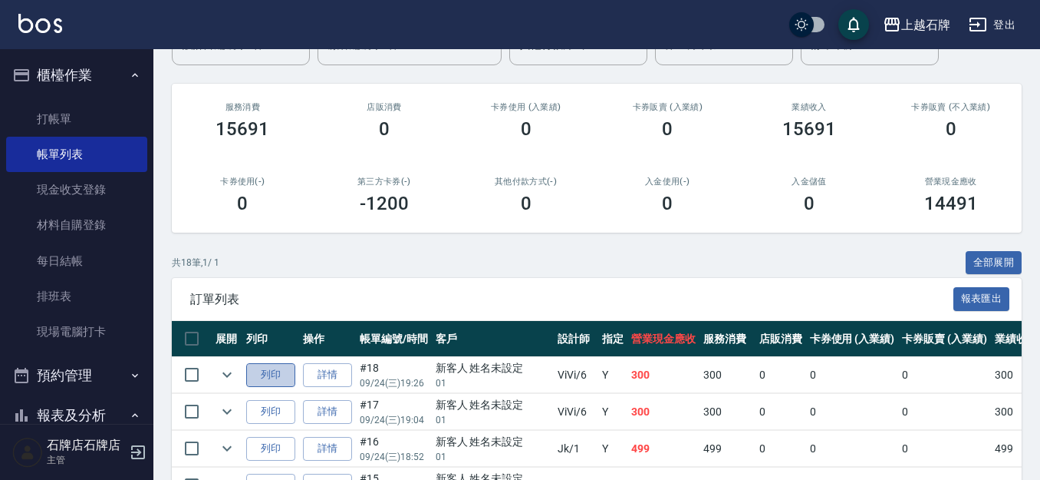
click at [286, 382] on button "列印" at bounding box center [270, 375] width 49 height 24
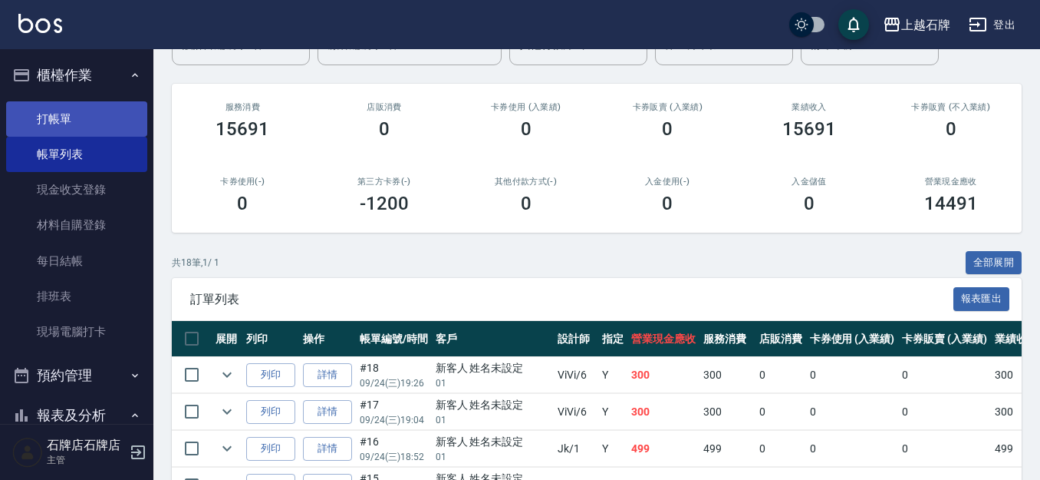
click at [84, 124] on link "打帳單" at bounding box center [76, 118] width 141 height 35
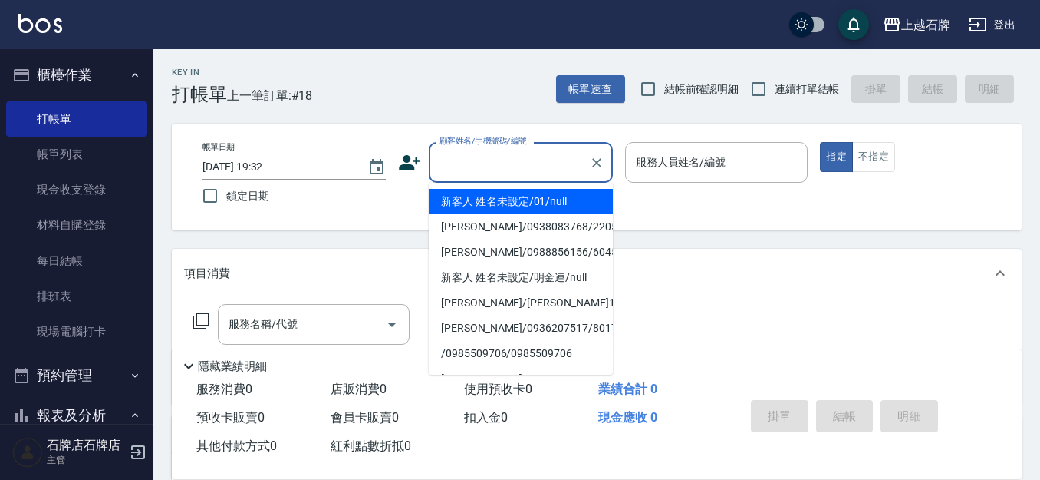
click at [491, 154] on input "顧客姓名/手機號碼/編號" at bounding box center [509, 162] width 147 height 27
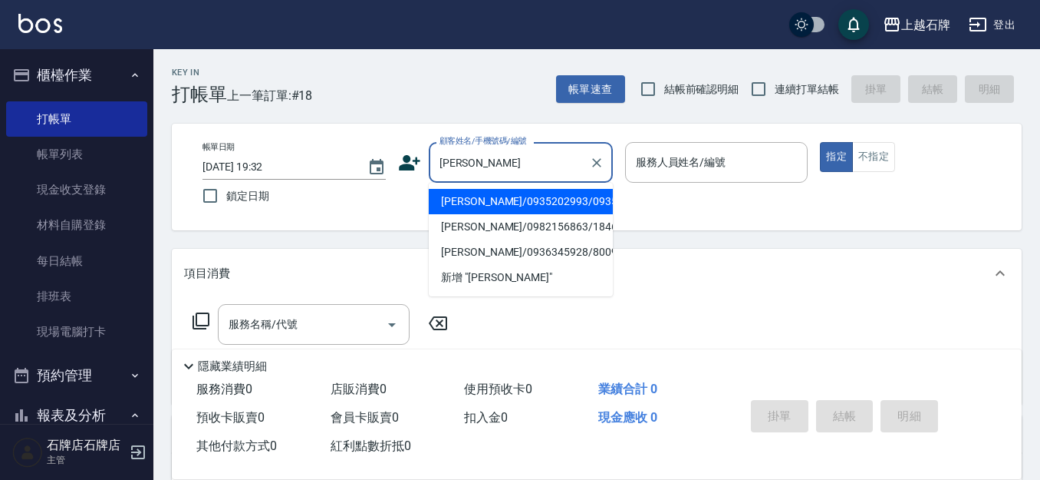
click at [507, 214] on li "[PERSON_NAME]/0935202993/0935202993" at bounding box center [521, 201] width 184 height 25
type input "[PERSON_NAME]/0935202993/0935202993"
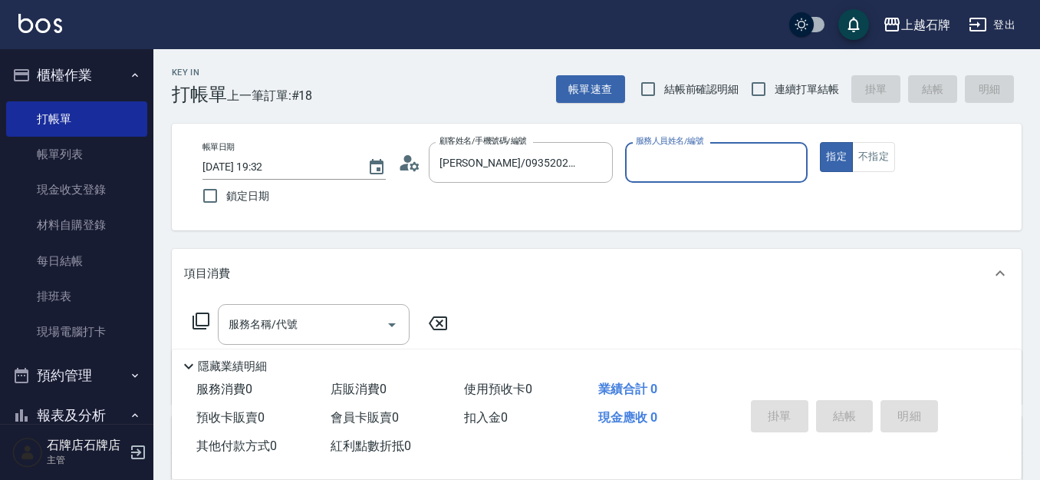
type input "[PERSON_NAME]-4"
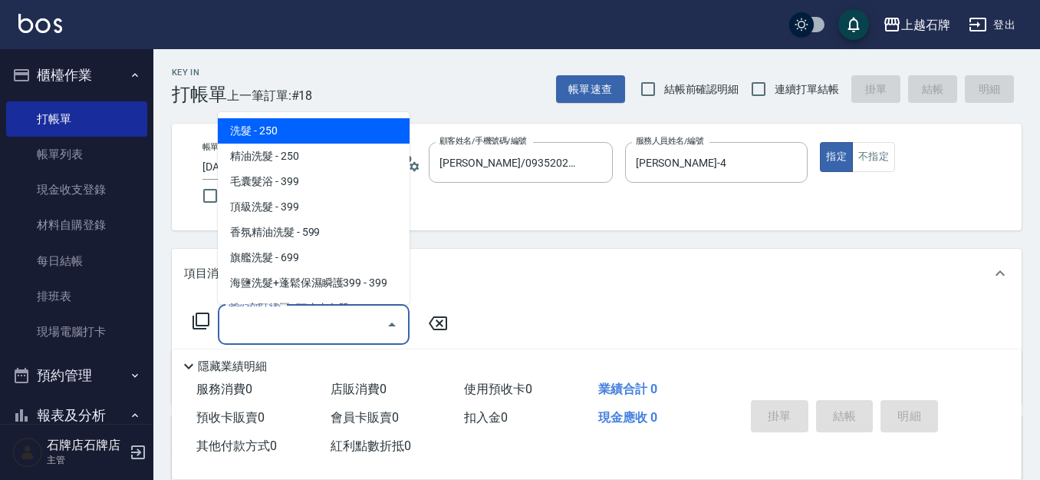
click at [343, 321] on input "服務名稱/代號" at bounding box center [302, 324] width 155 height 27
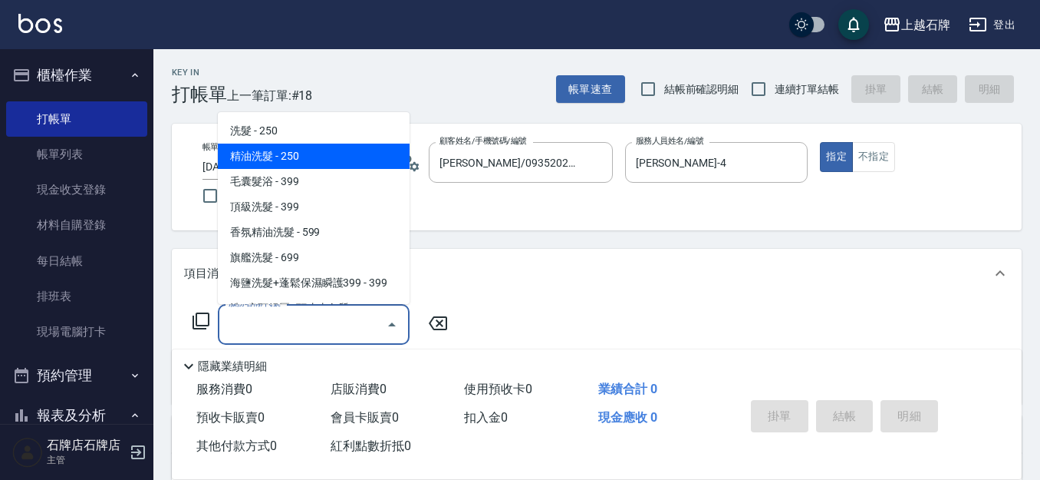
click at [311, 155] on span "精油洗髮 - 250" at bounding box center [314, 155] width 192 height 25
type input "精油洗髮(102)"
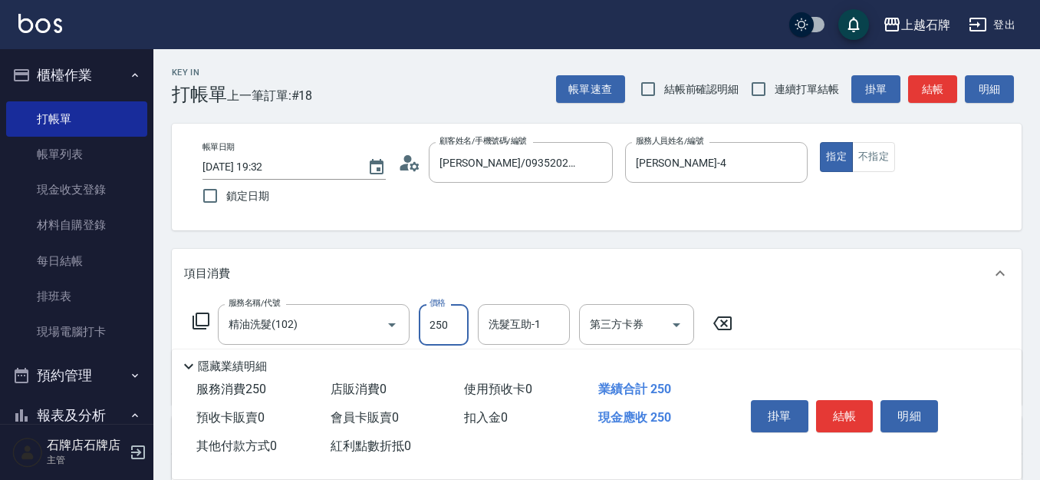
click at [442, 331] on input "250" at bounding box center [444, 324] width 50 height 41
type input "300"
click at [834, 410] on button "結帳" at bounding box center [845, 416] width 58 height 32
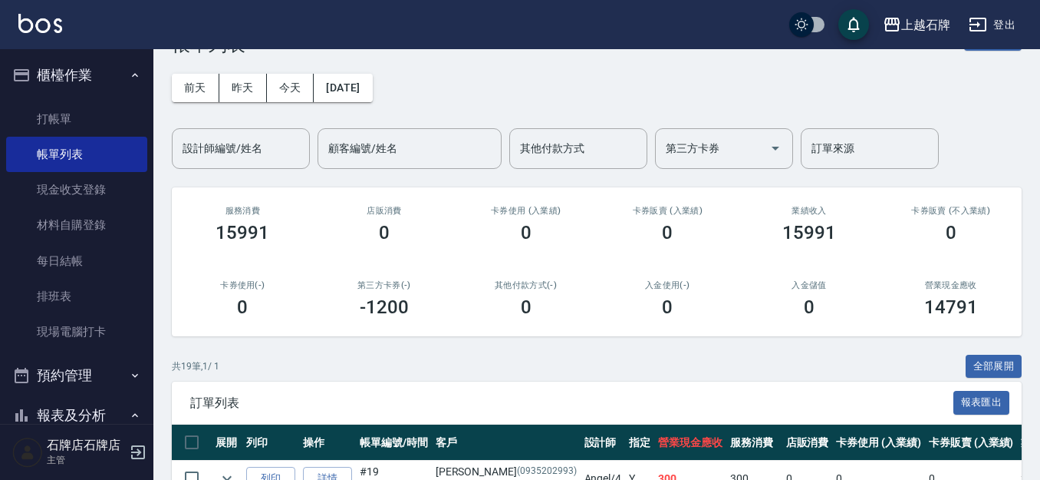
scroll to position [77, 0]
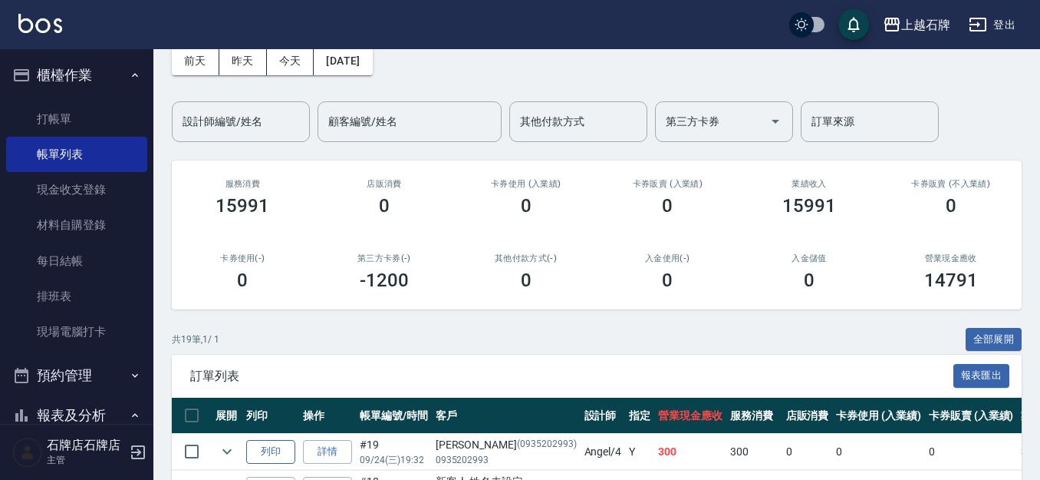
click at [276, 446] on button "列印" at bounding box center [270, 452] width 49 height 24
click at [75, 117] on link "打帳單" at bounding box center [76, 118] width 141 height 35
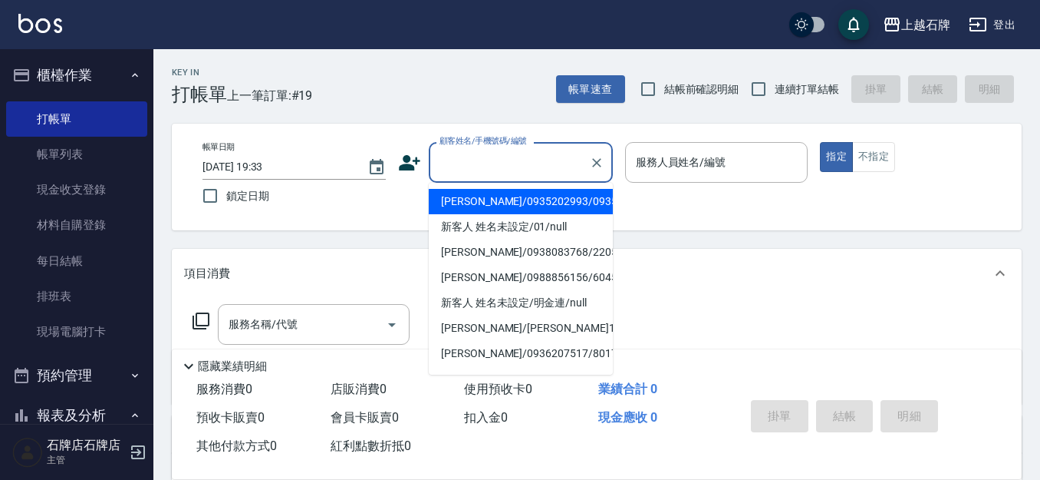
click at [460, 167] on input "顧客姓名/手機號碼/編號" at bounding box center [509, 162] width 147 height 27
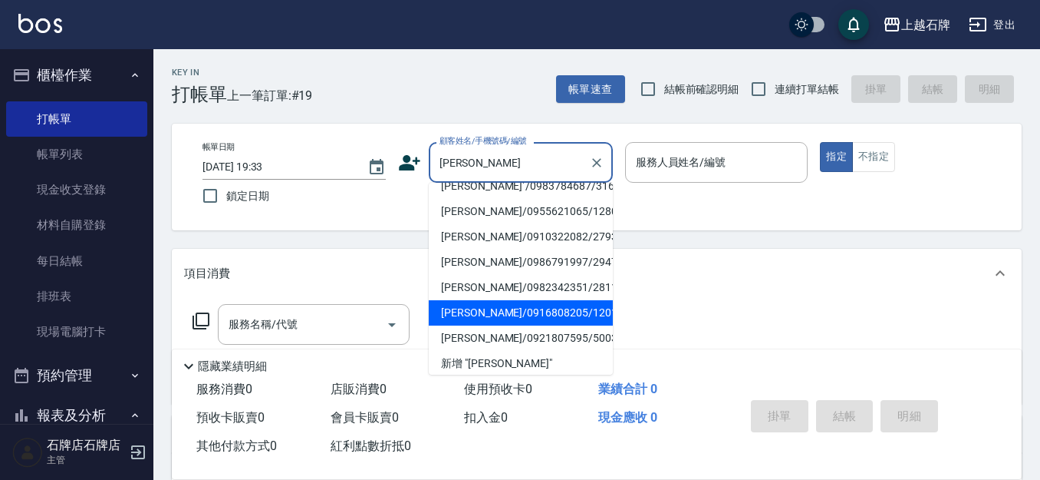
scroll to position [175, 0]
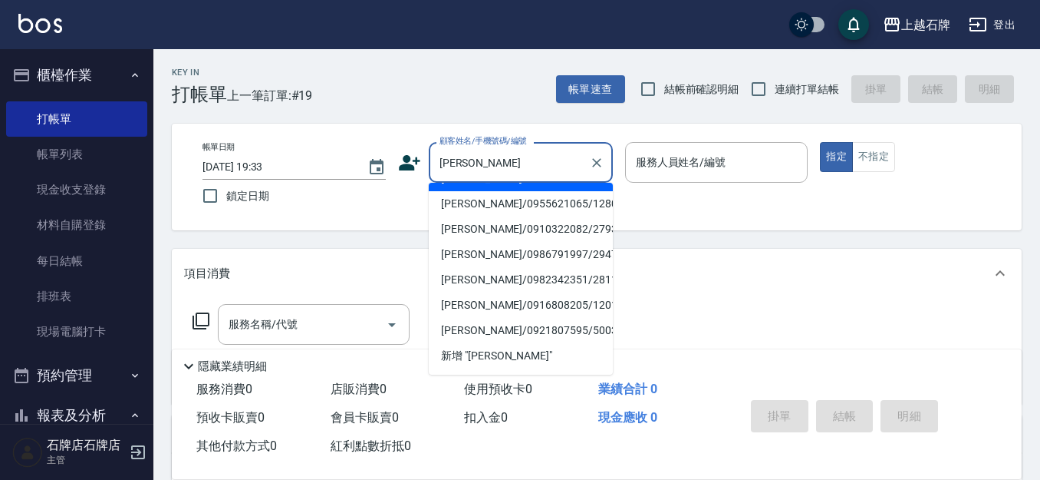
click at [489, 163] on input "[PERSON_NAME]" at bounding box center [509, 162] width 147 height 27
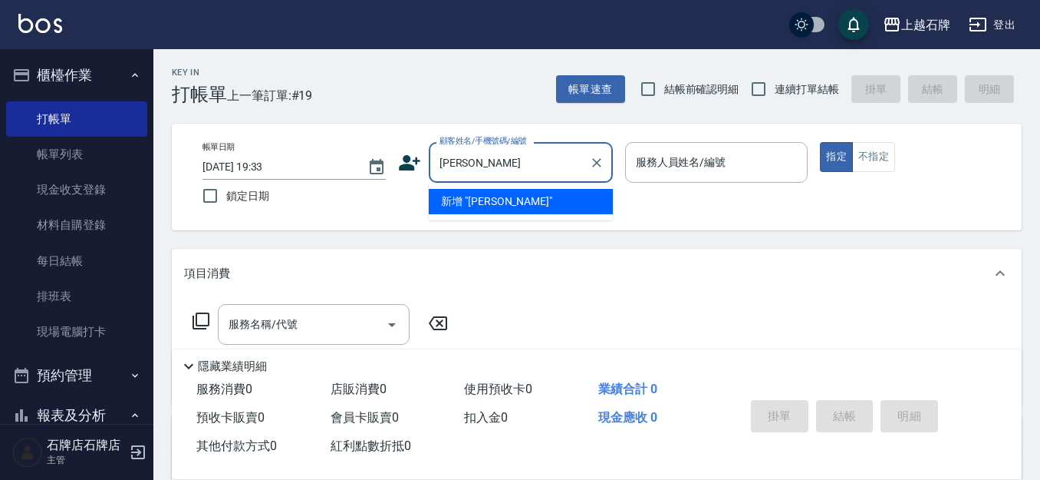
click at [535, 213] on li "新增 "[PERSON_NAME]"" at bounding box center [521, 201] width 184 height 25
type input "[PERSON_NAME]"
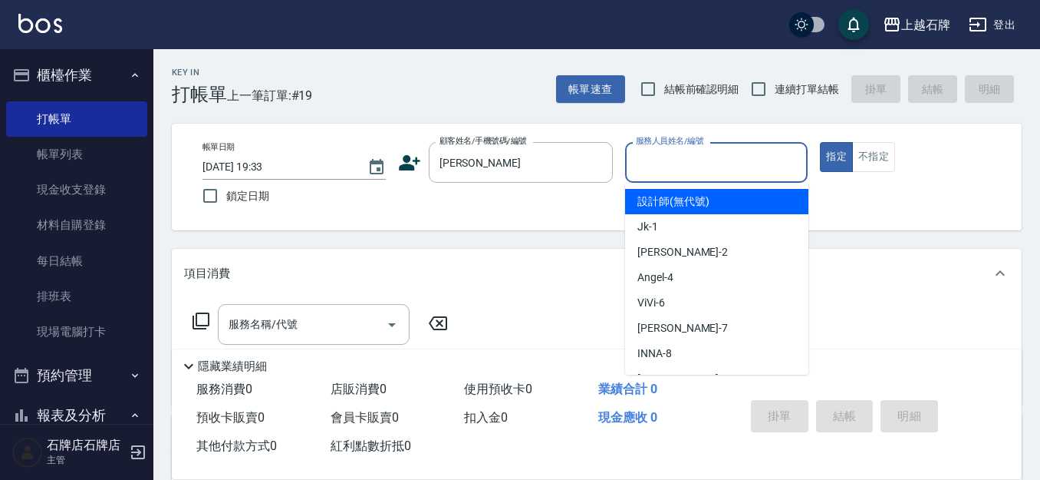
click at [701, 157] on input "服務人員姓名/編號" at bounding box center [717, 162] width 170 height 27
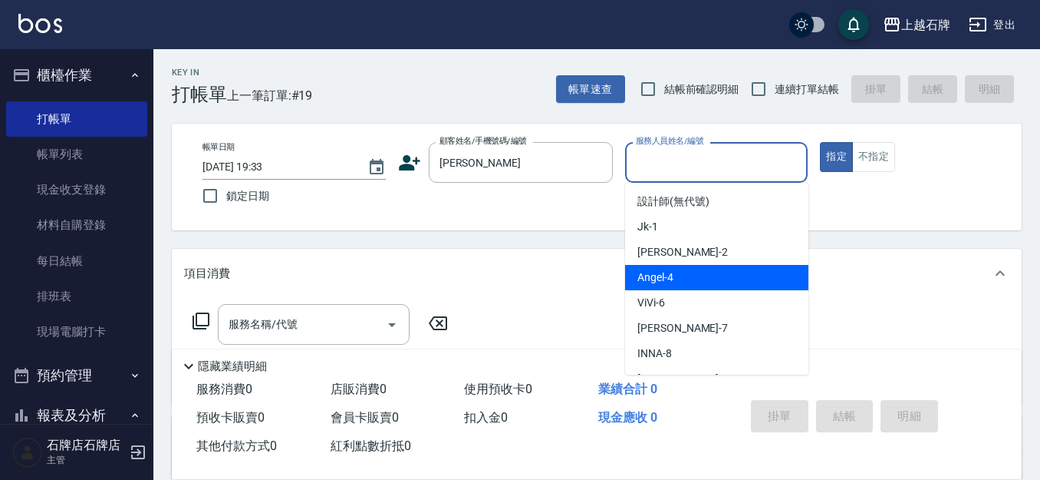
drag, startPoint x: 704, startPoint y: 271, endPoint x: 456, endPoint y: 325, distance: 253.0
click at [703, 271] on div "[PERSON_NAME] -4" at bounding box center [716, 277] width 183 height 25
type input "[PERSON_NAME]-4"
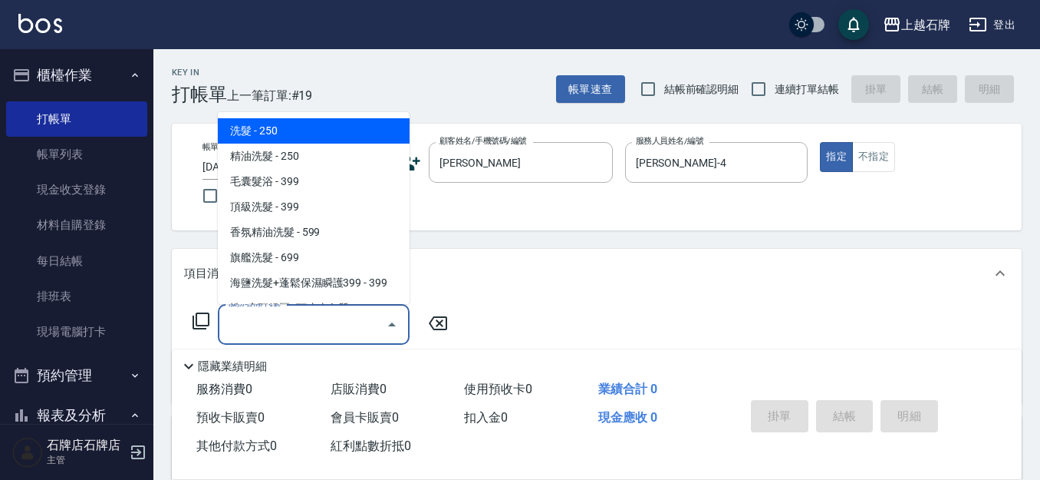
click at [345, 324] on input "服務名稱/代號" at bounding box center [302, 324] width 155 height 27
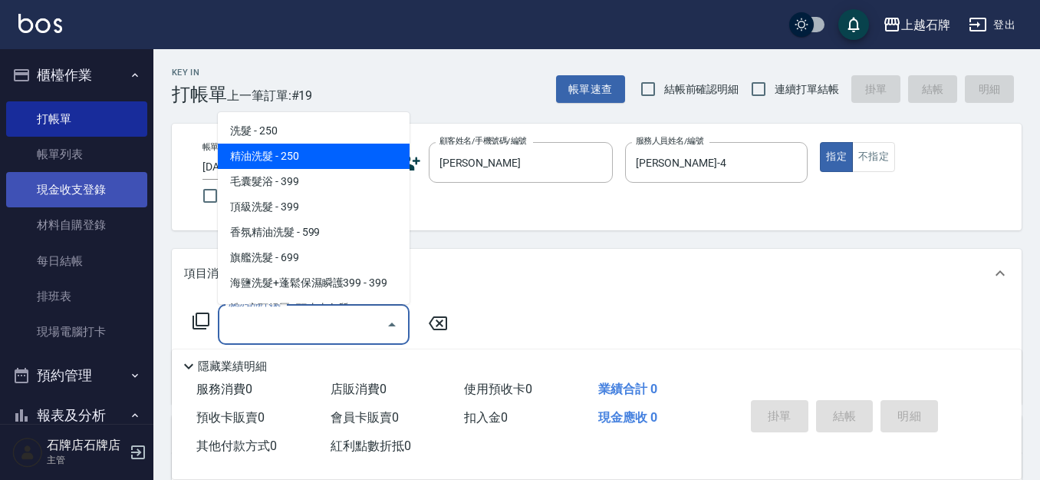
click at [71, 143] on link "帳單列表" at bounding box center [76, 154] width 141 height 35
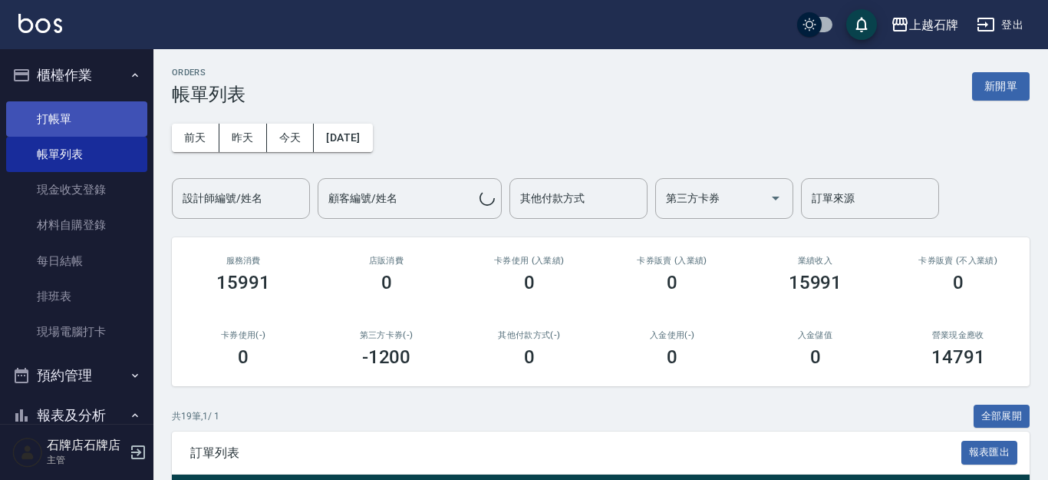
click at [98, 129] on link "打帳單" at bounding box center [76, 118] width 141 height 35
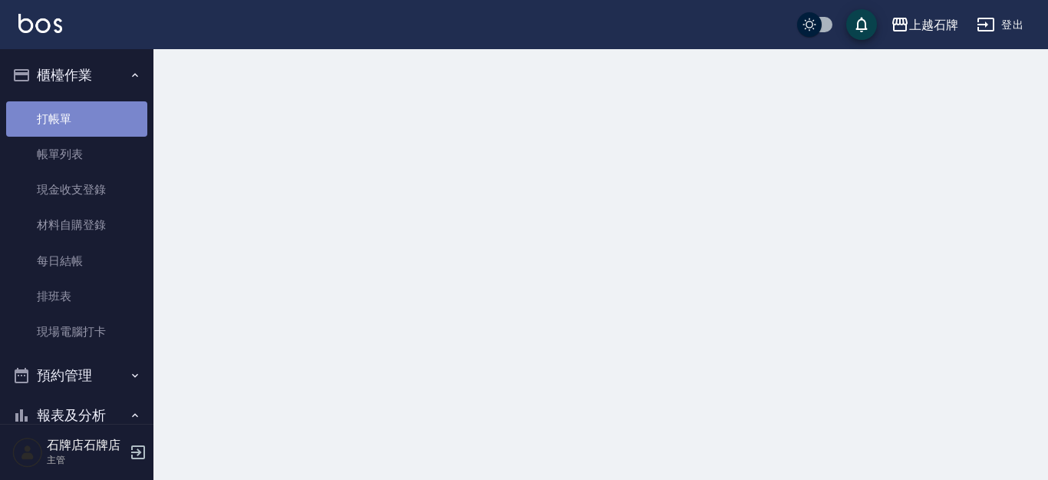
click at [97, 114] on link "打帳單" at bounding box center [76, 118] width 141 height 35
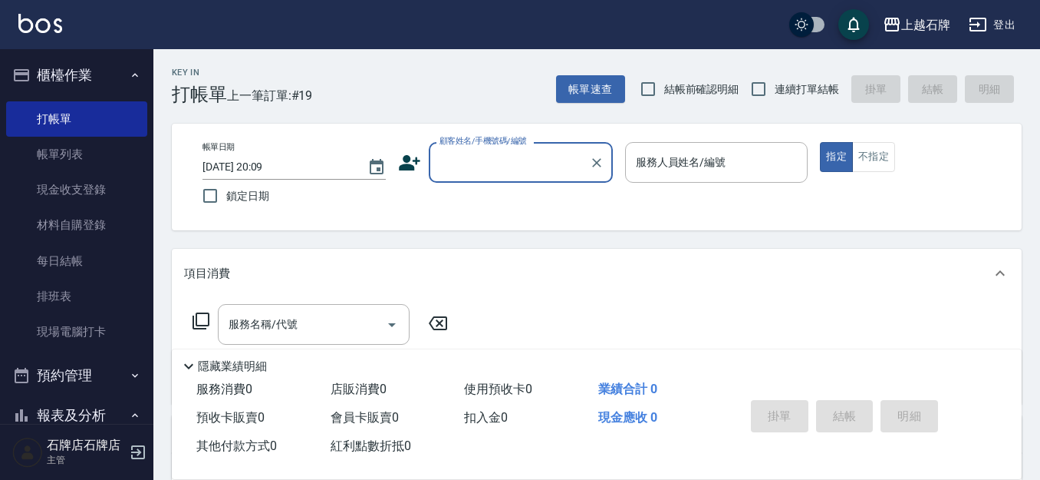
drag, startPoint x: 474, startPoint y: 161, endPoint x: 486, endPoint y: 156, distance: 13.4
click at [478, 159] on input "顧客姓名/手機號碼/編號" at bounding box center [509, 162] width 147 height 27
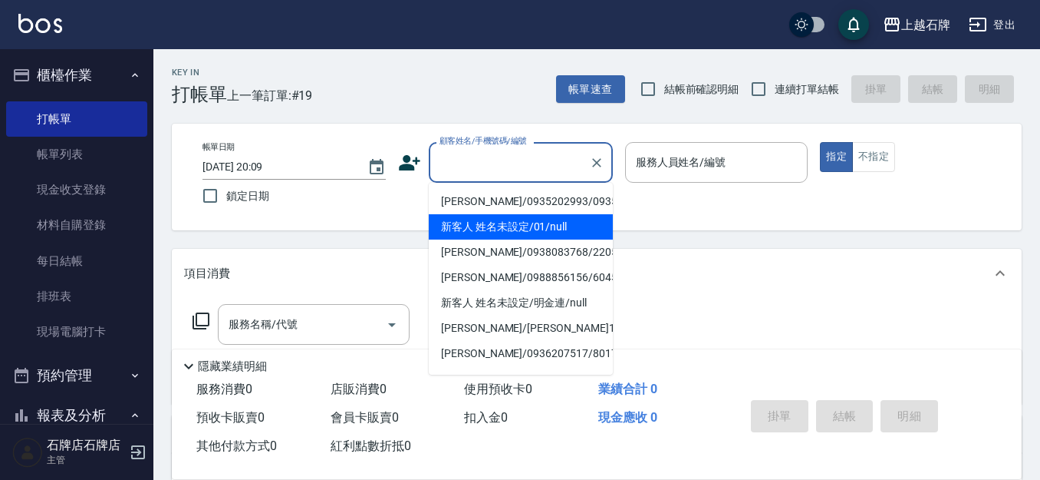
drag, startPoint x: 575, startPoint y: 245, endPoint x: 681, endPoint y: 203, distance: 113.3
click at [578, 239] on li "新客人 姓名未設定/01/null" at bounding box center [521, 226] width 184 height 25
type input "新客人 姓名未設定/01/null"
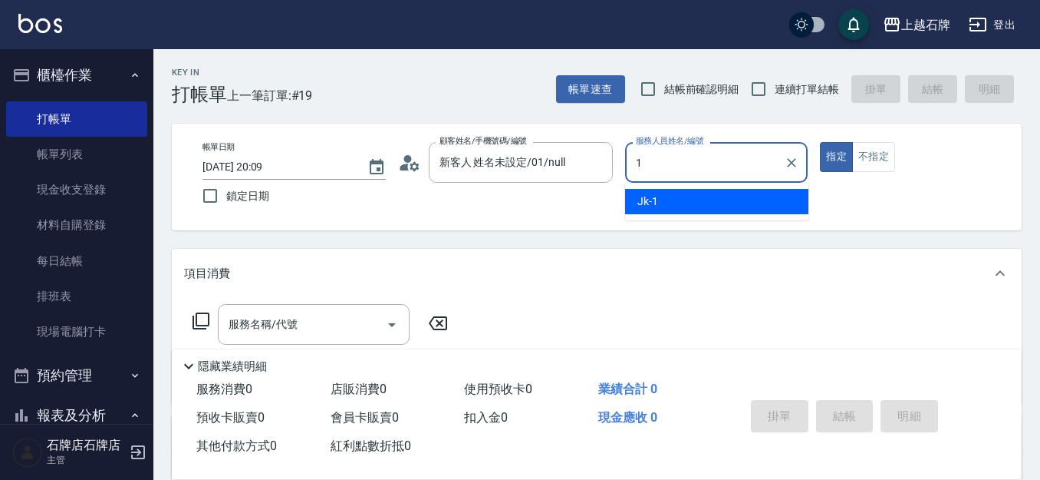
drag, startPoint x: 702, startPoint y: 201, endPoint x: 851, endPoint y: 196, distance: 148.9
click at [704, 201] on div "Jk -1" at bounding box center [716, 201] width 183 height 25
type input "Jk-1"
click at [357, 313] on input "服務名稱/代號" at bounding box center [302, 324] width 155 height 27
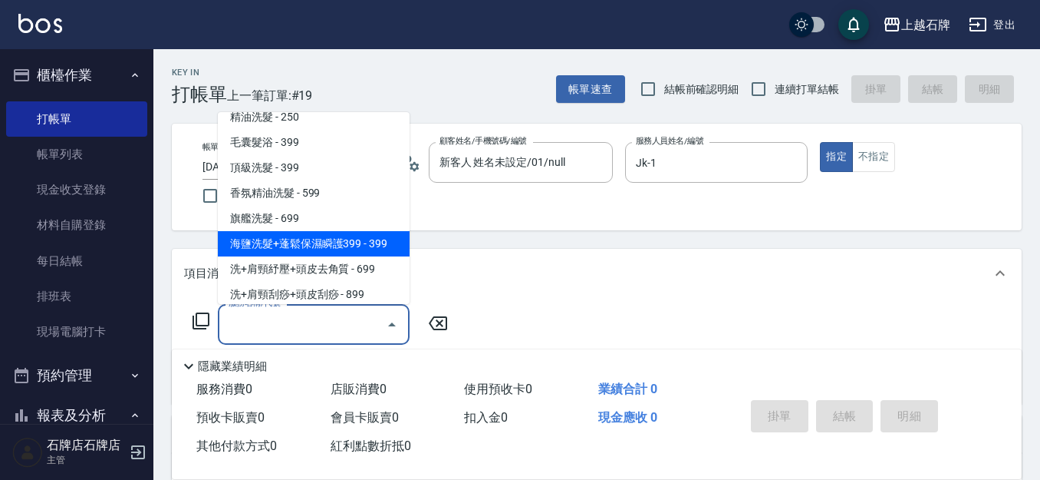
scroll to position [77, 0]
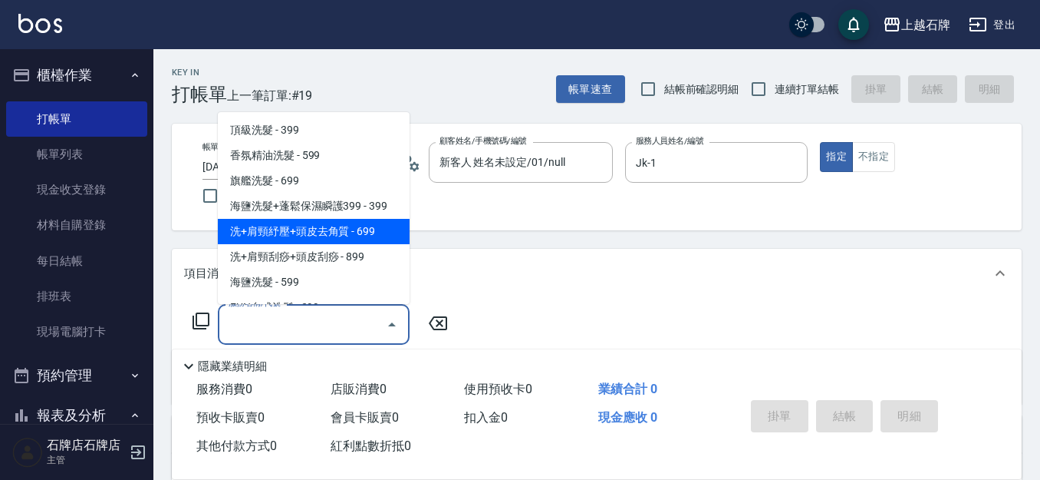
click at [375, 235] on span "洗+肩頸紓壓+頭皮去角質 - 699" at bounding box center [314, 231] width 192 height 25
type input "洗+肩頸紓壓+頭皮去角質(108)"
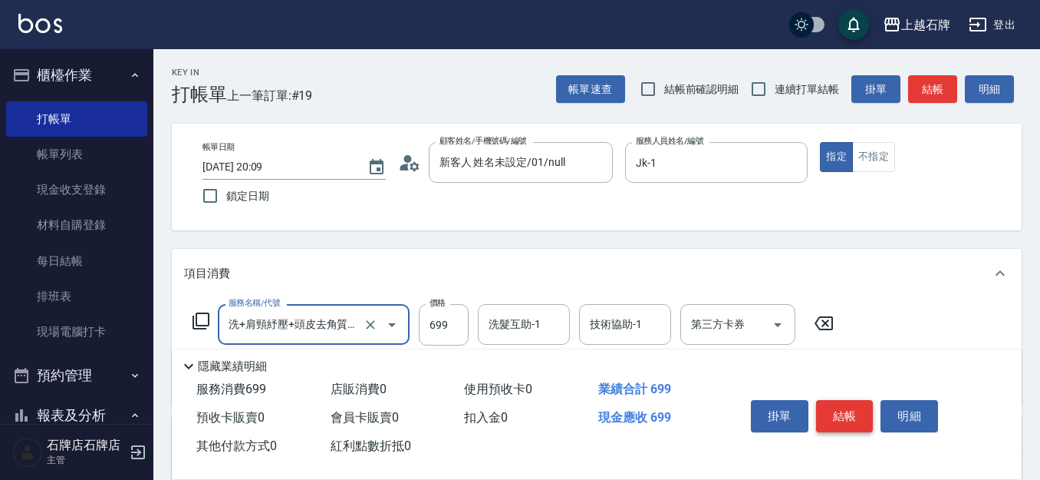
click at [828, 408] on button "結帳" at bounding box center [845, 416] width 58 height 32
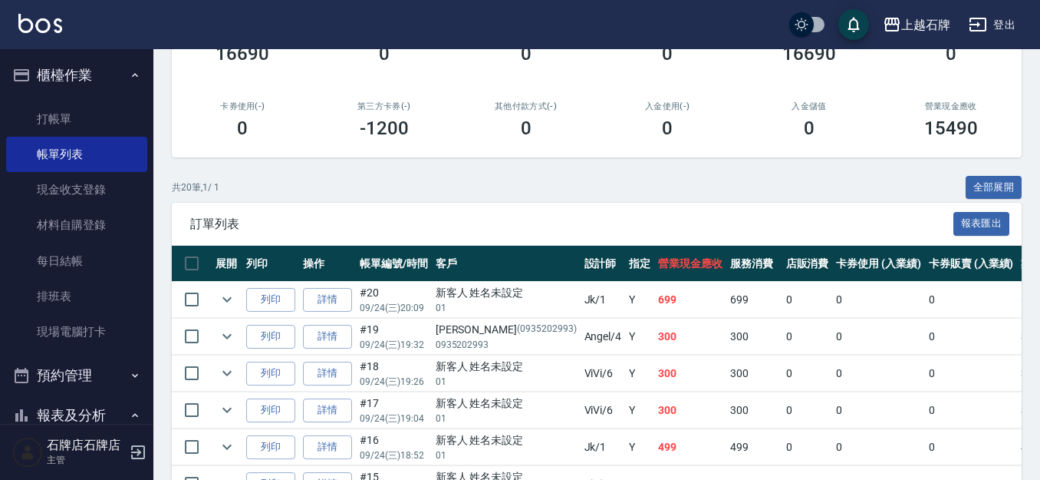
scroll to position [230, 0]
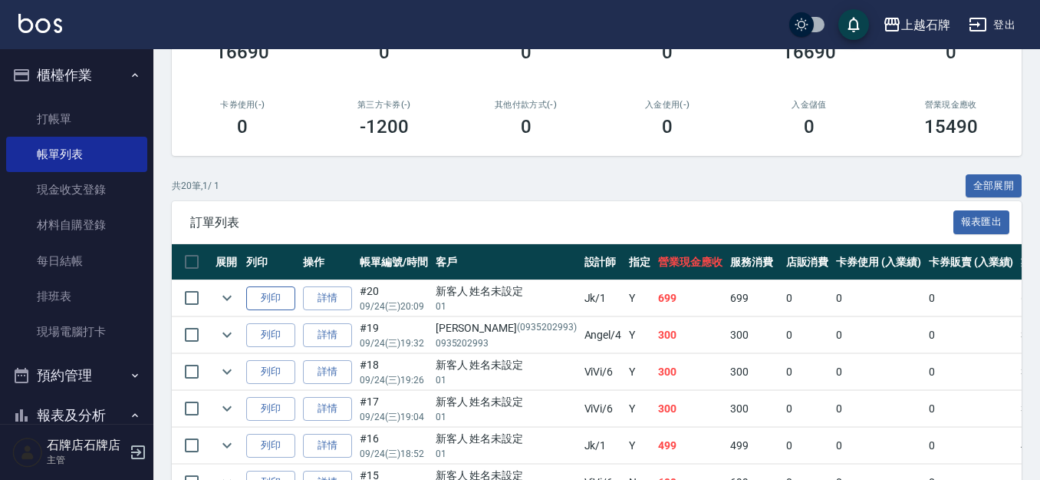
click at [271, 300] on button "列印" at bounding box center [270, 298] width 49 height 24
click at [104, 117] on link "打帳單" at bounding box center [76, 118] width 141 height 35
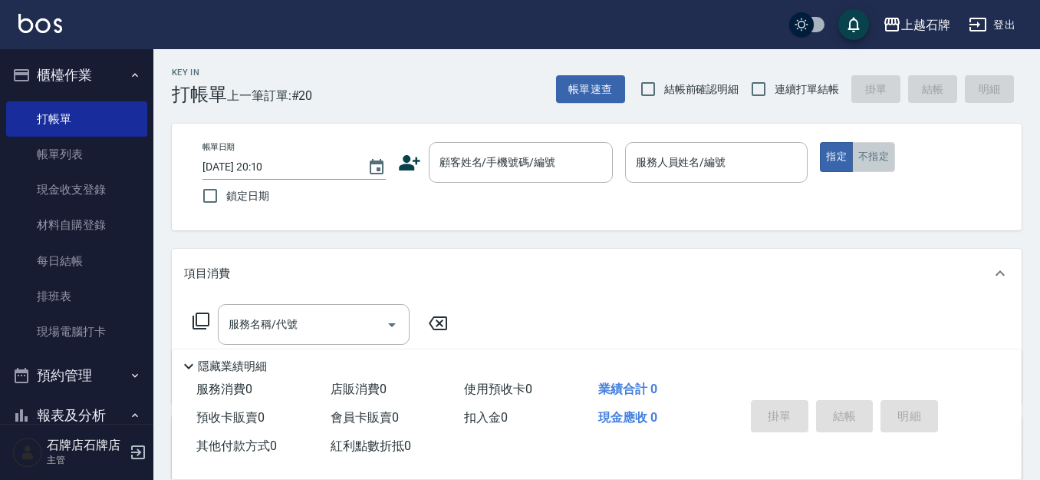
click at [875, 163] on button "不指定" at bounding box center [873, 157] width 43 height 30
click at [473, 91] on div "Key In 打帳單 上一筆訂單:#20 帳單速查 結帳前確認明細 連續打單結帳 掛單 結帳 明細" at bounding box center [587, 77] width 868 height 56
click at [508, 169] on input "顧客姓名/手機號碼/編號" at bounding box center [509, 162] width 147 height 27
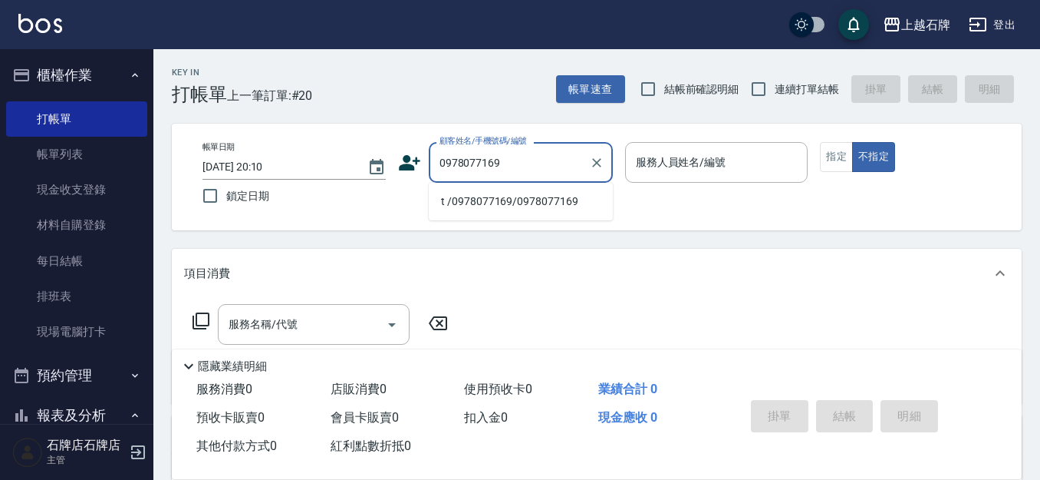
click at [581, 193] on li "t /0978077169/0978077169" at bounding box center [521, 201] width 184 height 25
type input "t /0978077169/0978077169"
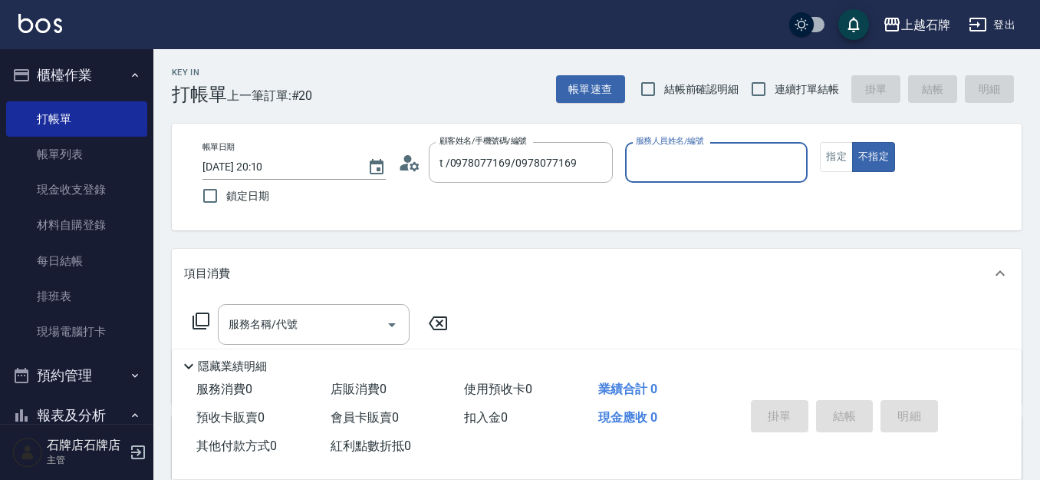
type input "[PERSON_NAME]-4"
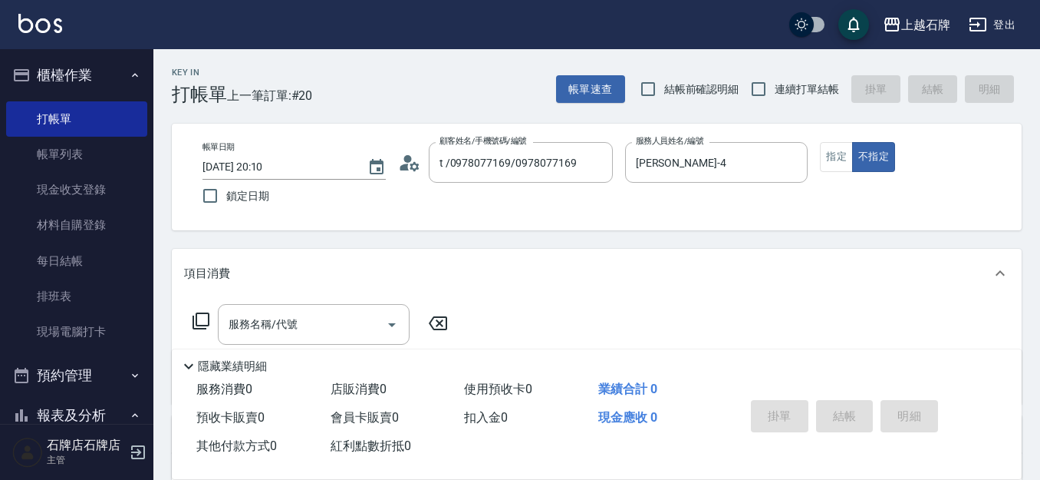
click at [200, 316] on icon at bounding box center [201, 320] width 18 height 18
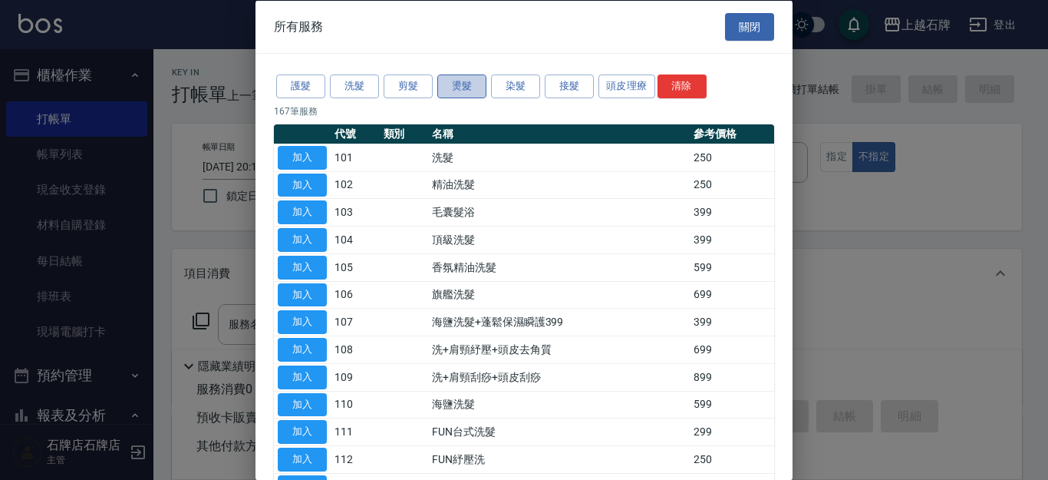
click at [475, 83] on button "燙髮" at bounding box center [461, 86] width 49 height 24
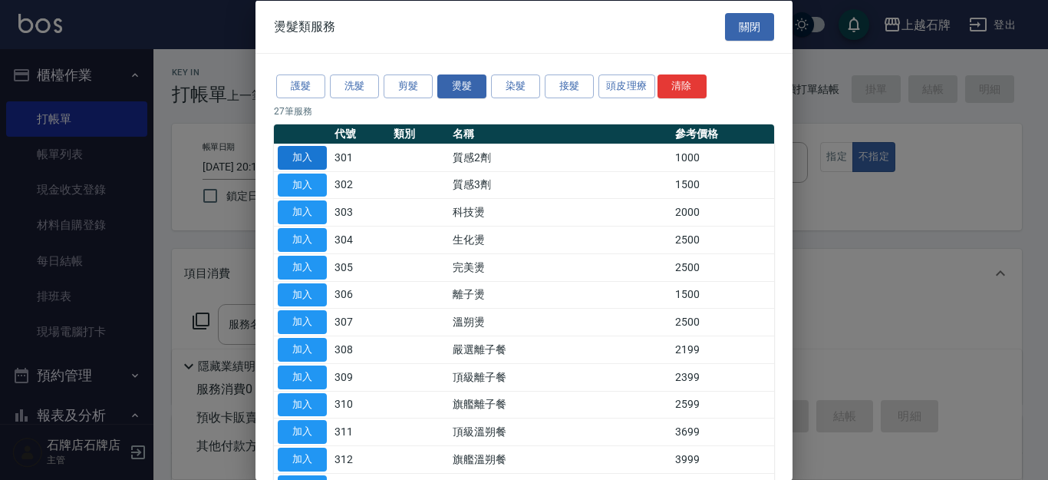
click at [295, 156] on button "加入" at bounding box center [302, 157] width 49 height 24
type input "質感2劑(301)"
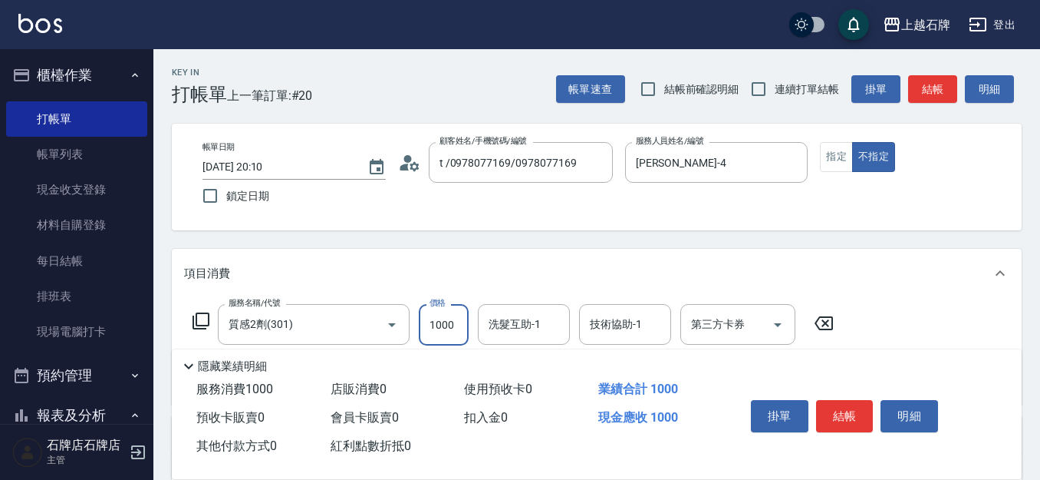
click at [438, 331] on input "1000" at bounding box center [444, 324] width 50 height 41
type input "2899"
click at [832, 156] on button "指定" at bounding box center [836, 157] width 33 height 30
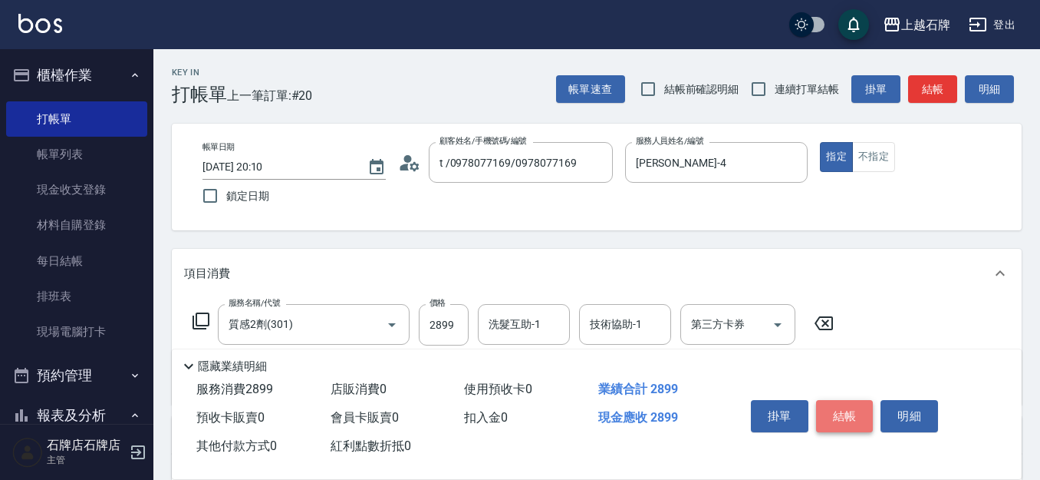
click at [845, 415] on button "結帳" at bounding box center [845, 416] width 58 height 32
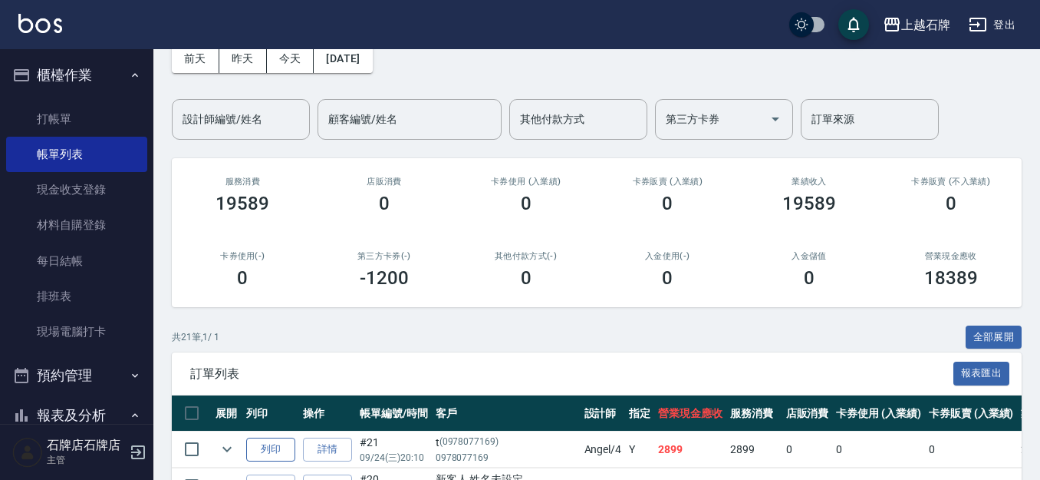
scroll to position [153, 0]
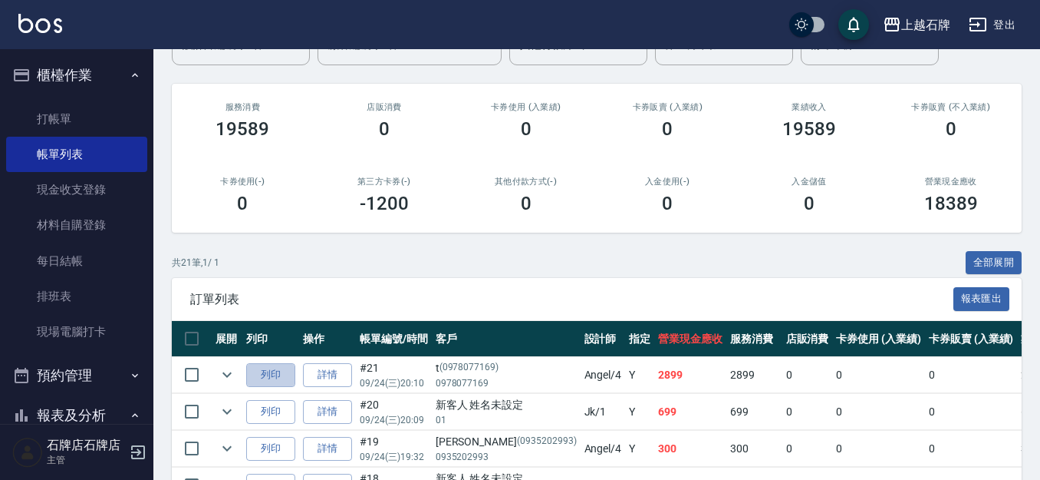
drag, startPoint x: 284, startPoint y: 371, endPoint x: 311, endPoint y: 354, distance: 31.7
click at [282, 371] on button "列印" at bounding box center [270, 375] width 49 height 24
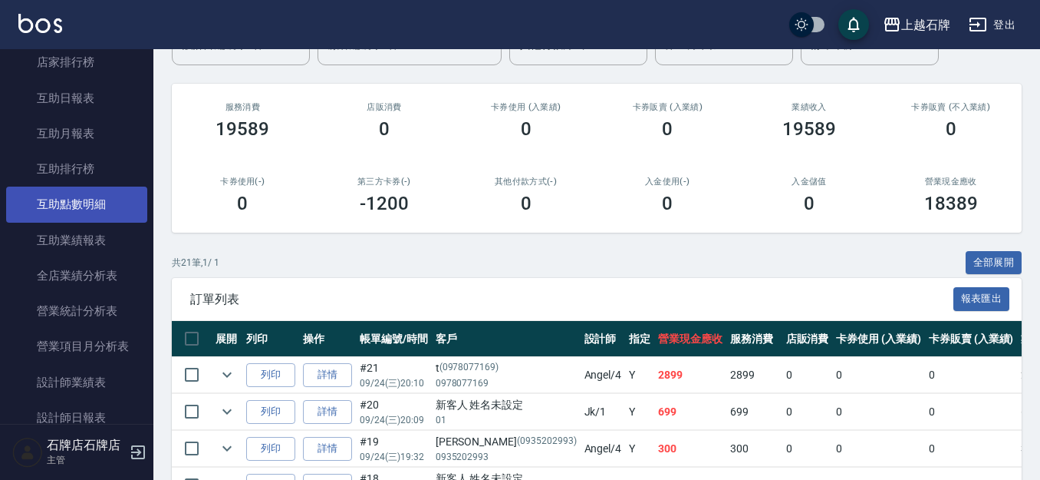
scroll to position [614, 0]
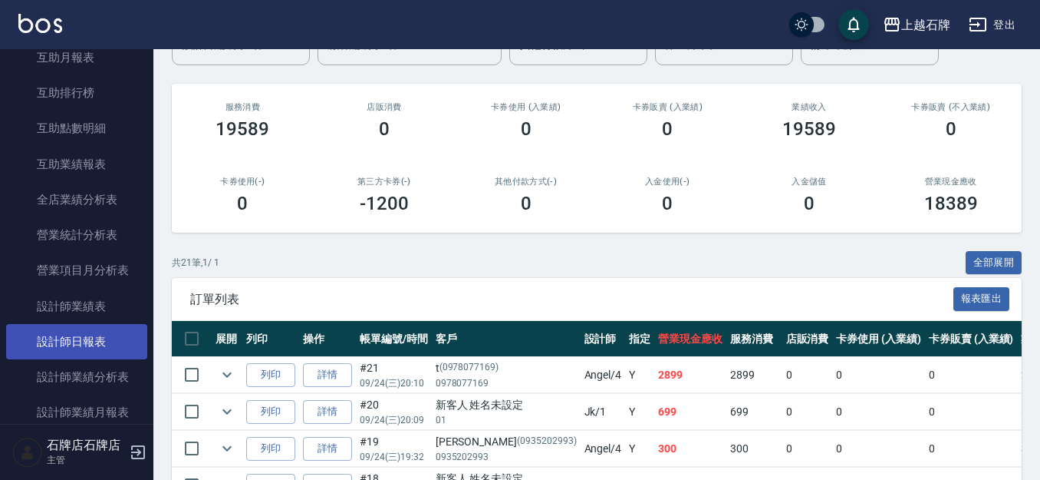
click at [101, 340] on link "設計師日報表" at bounding box center [76, 341] width 141 height 35
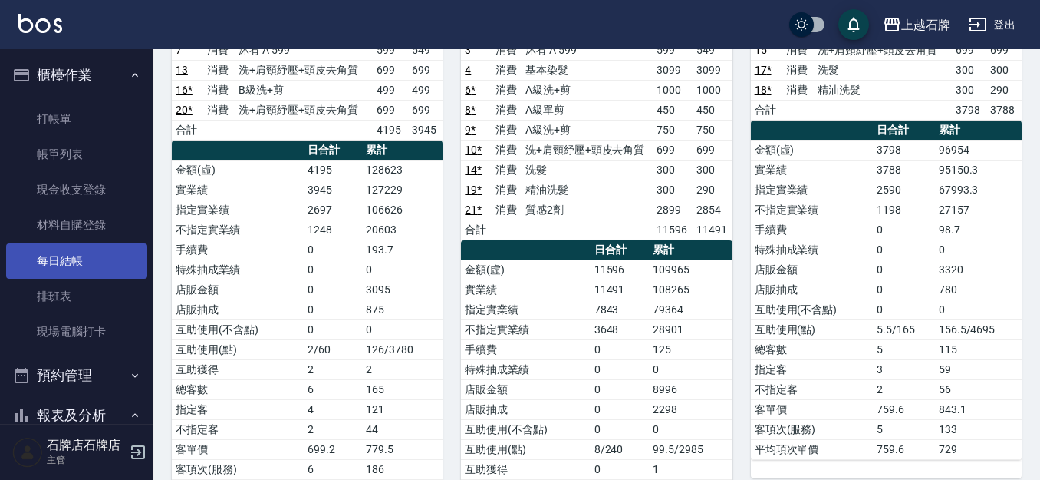
click at [96, 244] on link "每日結帳" at bounding box center [76, 260] width 141 height 35
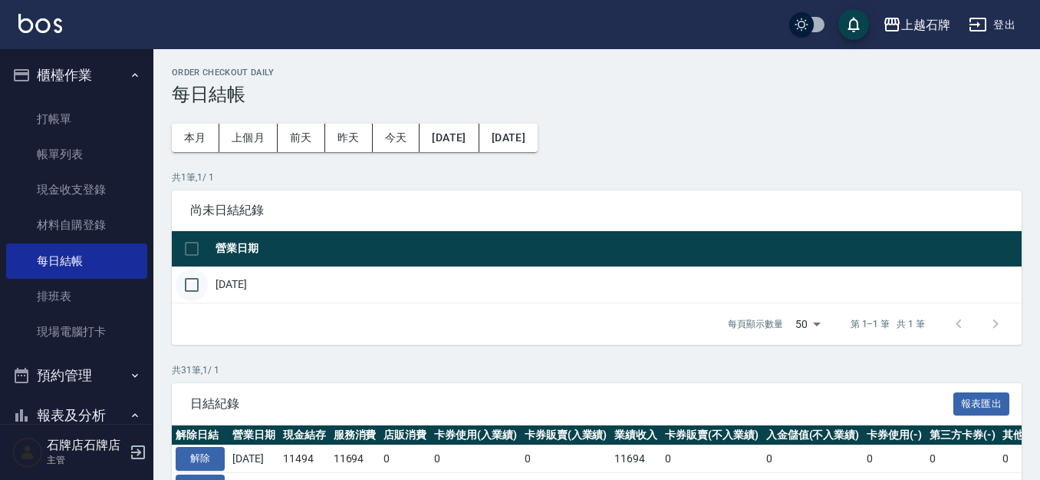
drag, startPoint x: 209, startPoint y: 295, endPoint x: 190, endPoint y: 292, distance: 19.3
click at [208, 295] on td at bounding box center [192, 284] width 40 height 36
click at [183, 292] on input "checkbox" at bounding box center [192, 285] width 32 height 32
checkbox input "true"
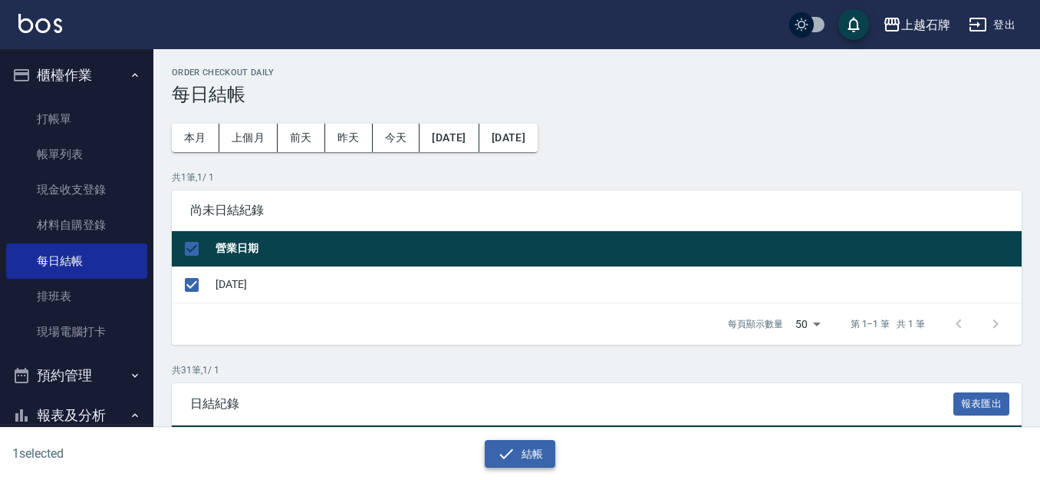
click at [515, 452] on icon "button" at bounding box center [506, 453] width 18 height 18
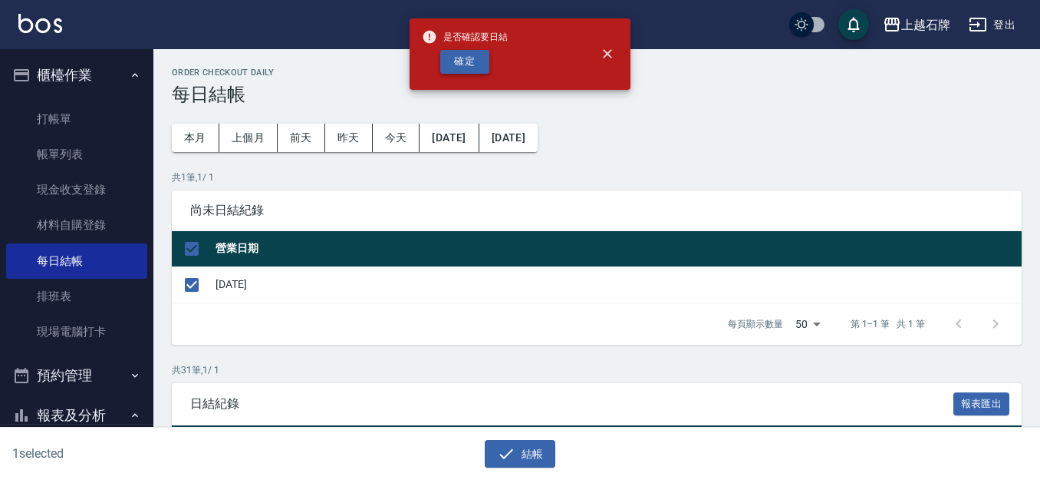
click at [477, 69] on button "確定" at bounding box center [464, 62] width 49 height 24
checkbox input "false"
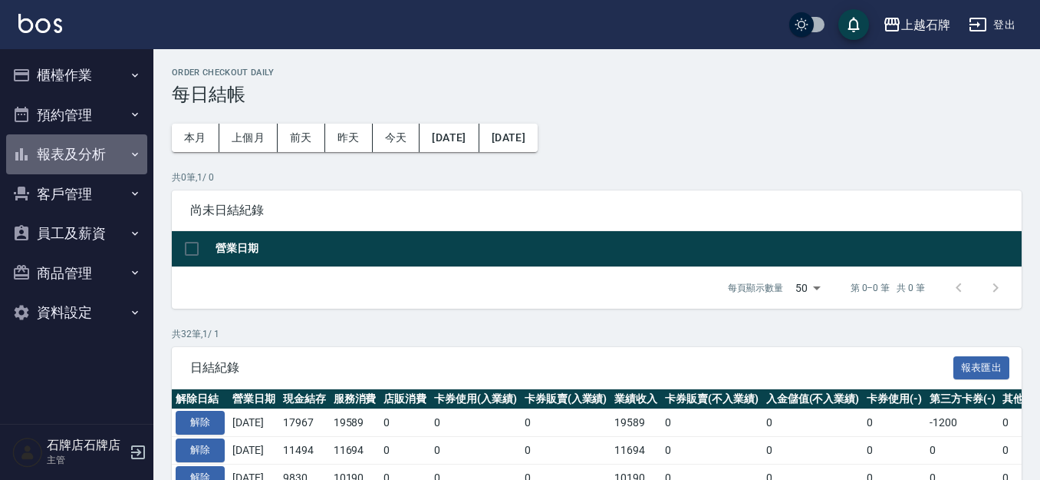
click at [124, 165] on button "報表及分析" at bounding box center [76, 154] width 141 height 40
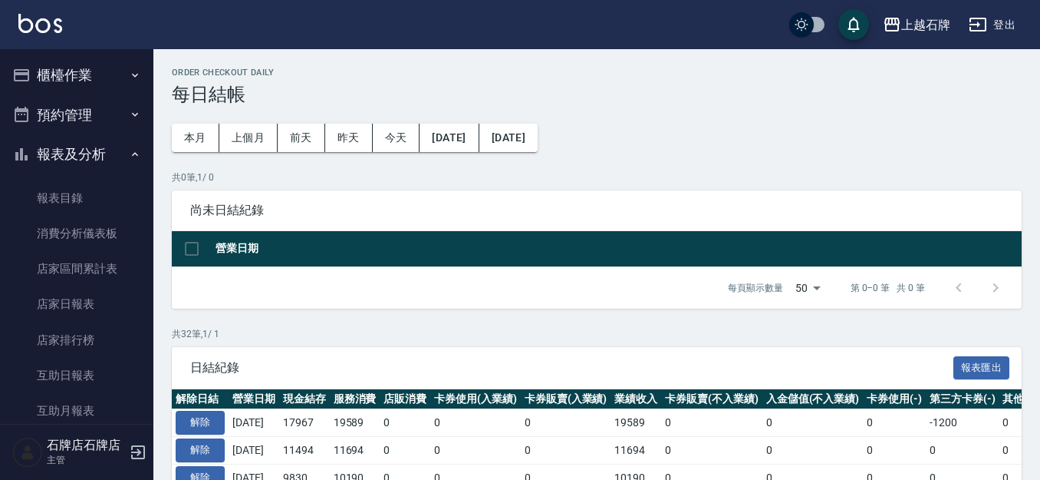
scroll to position [77, 0]
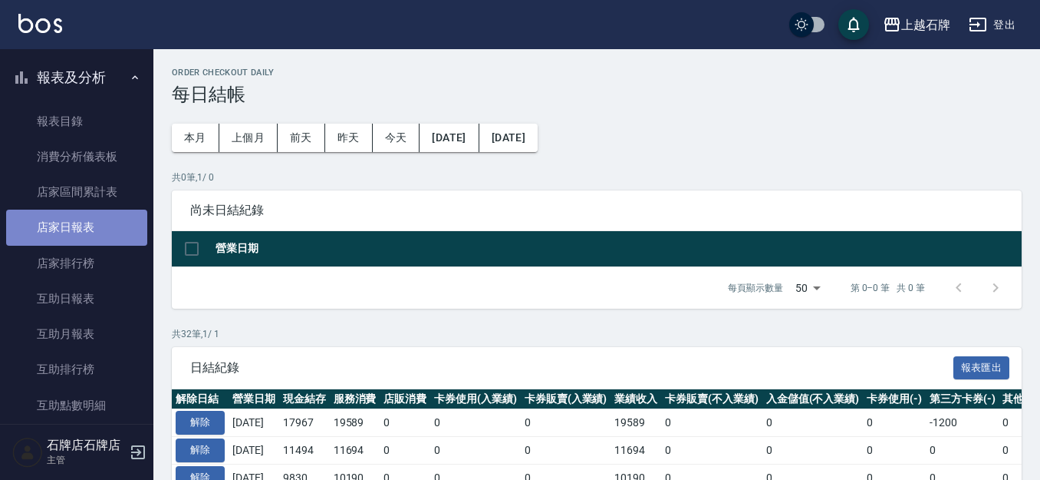
click at [103, 226] on link "店家日報表" at bounding box center [76, 226] width 141 height 35
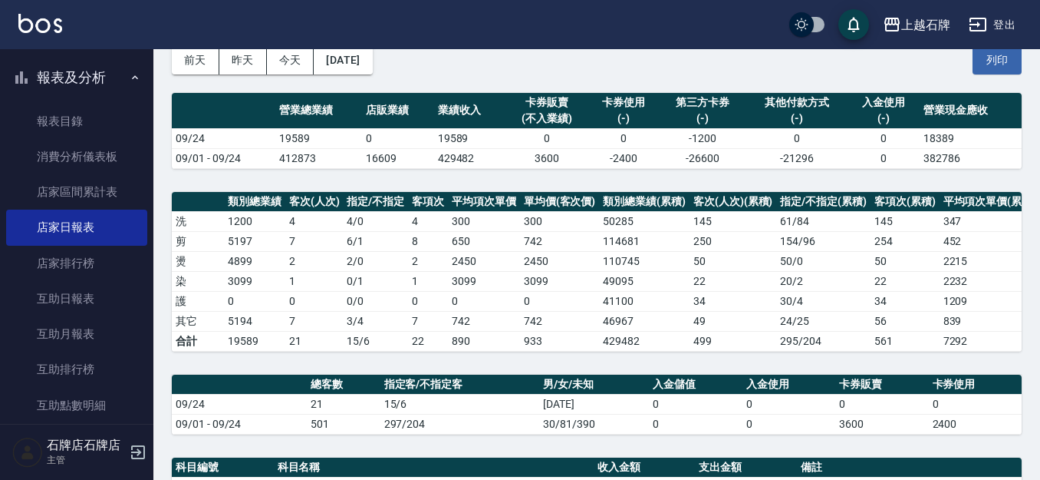
scroll to position [58, 0]
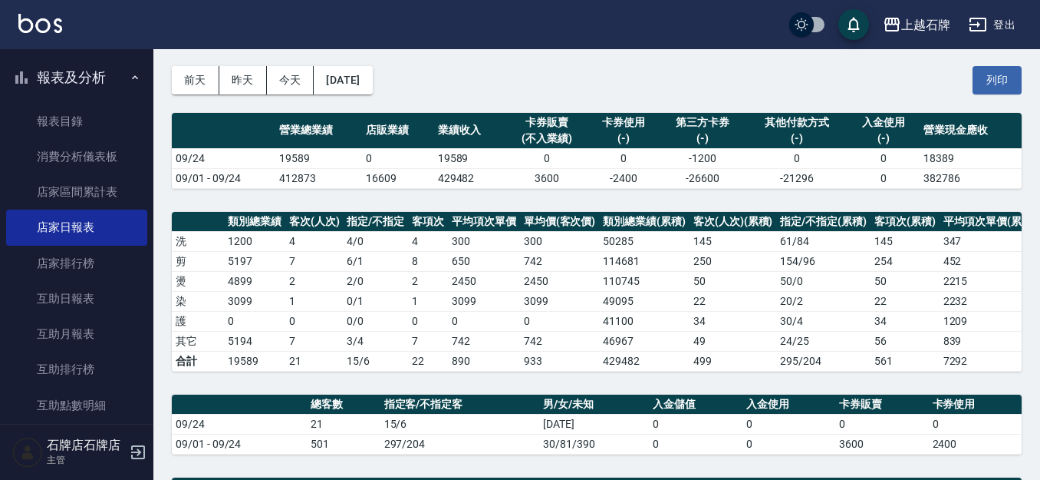
drag, startPoint x: 845, startPoint y: 90, endPoint x: 835, endPoint y: 90, distance: 10.0
click at [838, 90] on div "前天 昨天 今天 2025/09/24 列印" at bounding box center [597, 80] width 850 height 65
